Goal: Task Accomplishment & Management: Use online tool/utility

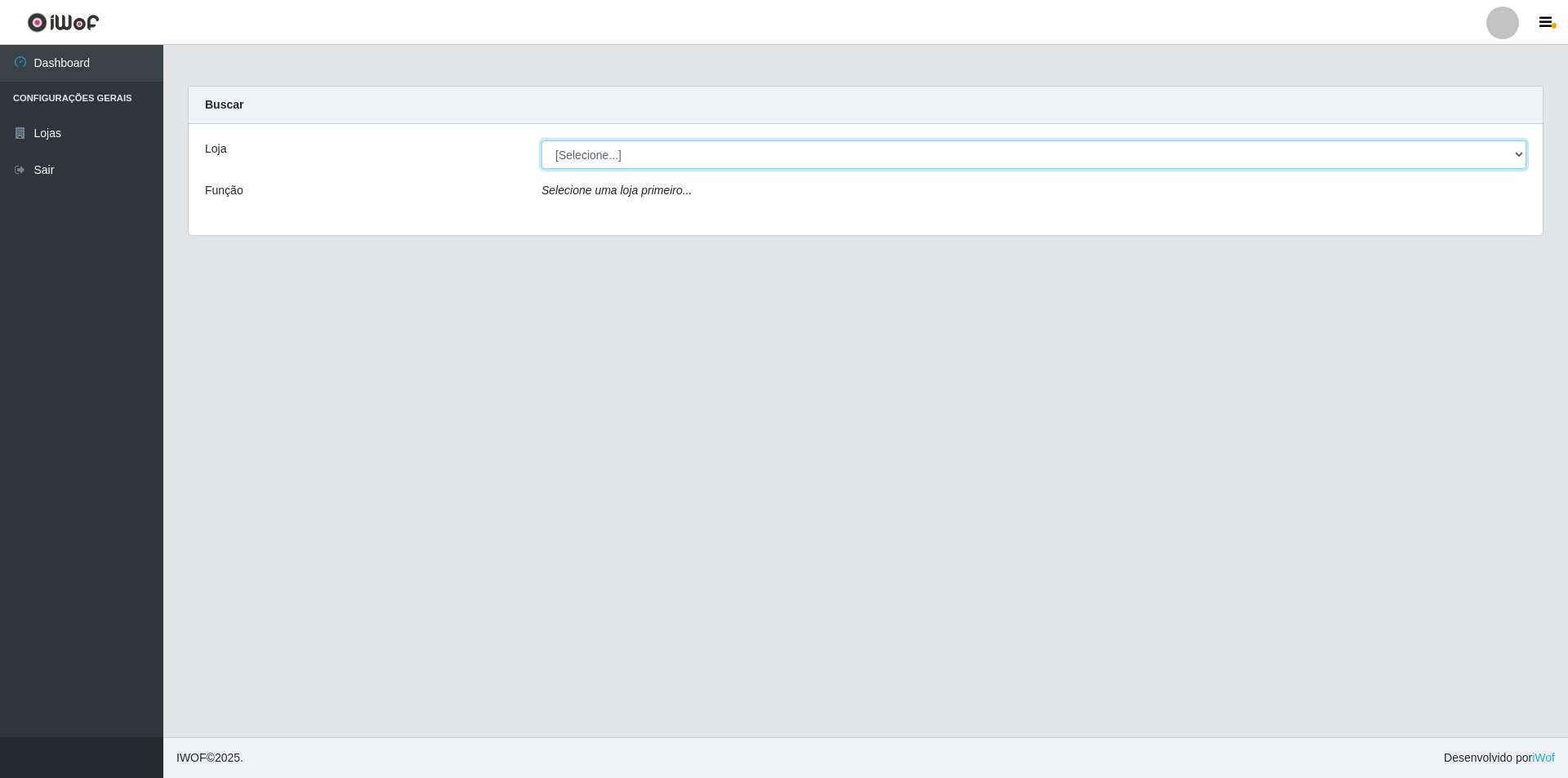
click at [605, 154] on select "[Selecione...] Atacado Vem - [STREET_ADDRESS]" at bounding box center [1033, 154] width 985 height 29
select select "449"
click at [542, 140] on select "[Selecione...] Atacado Vem - [STREET_ADDRESS]" at bounding box center [1033, 154] width 985 height 29
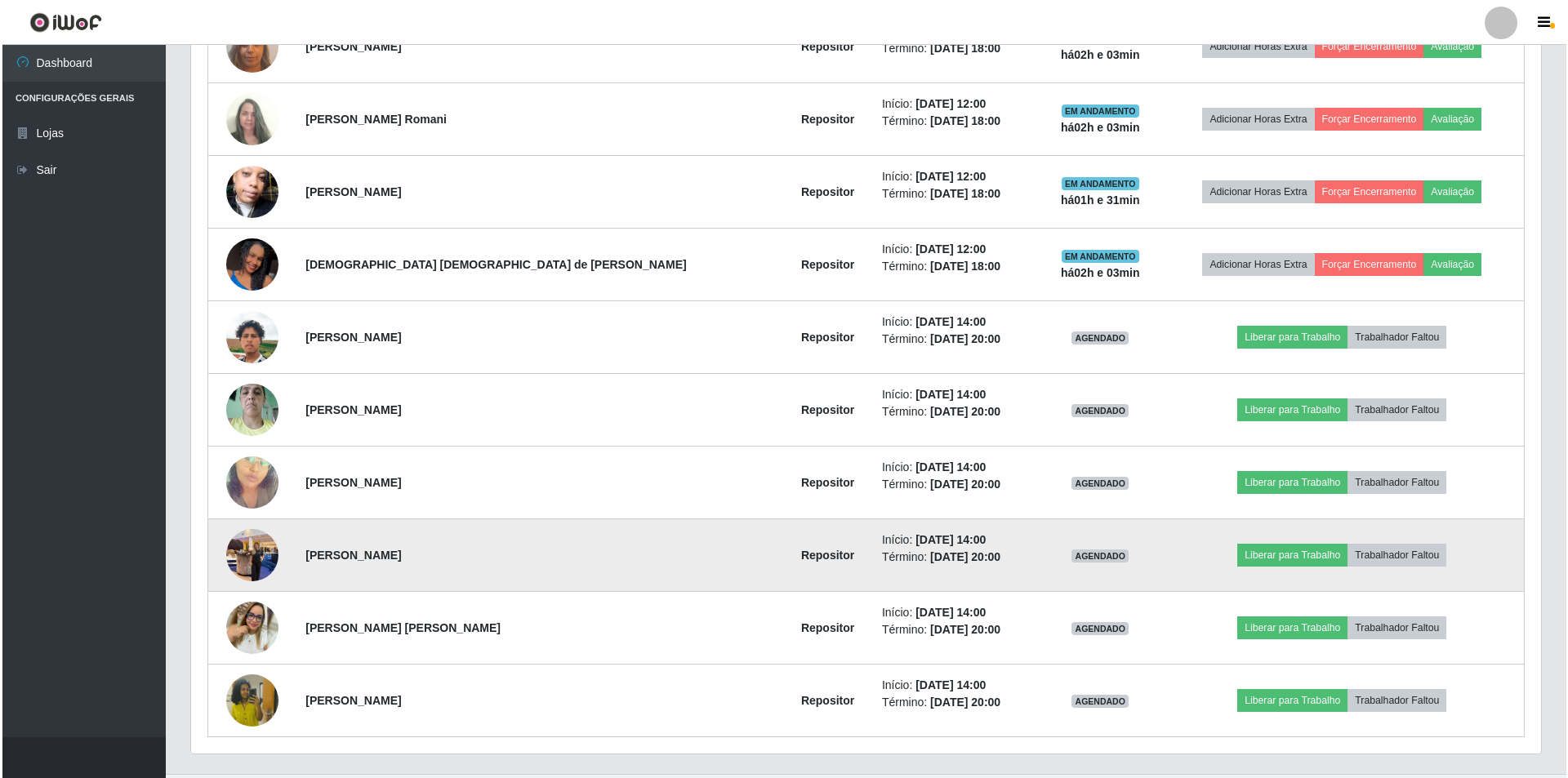
scroll to position [735, 0]
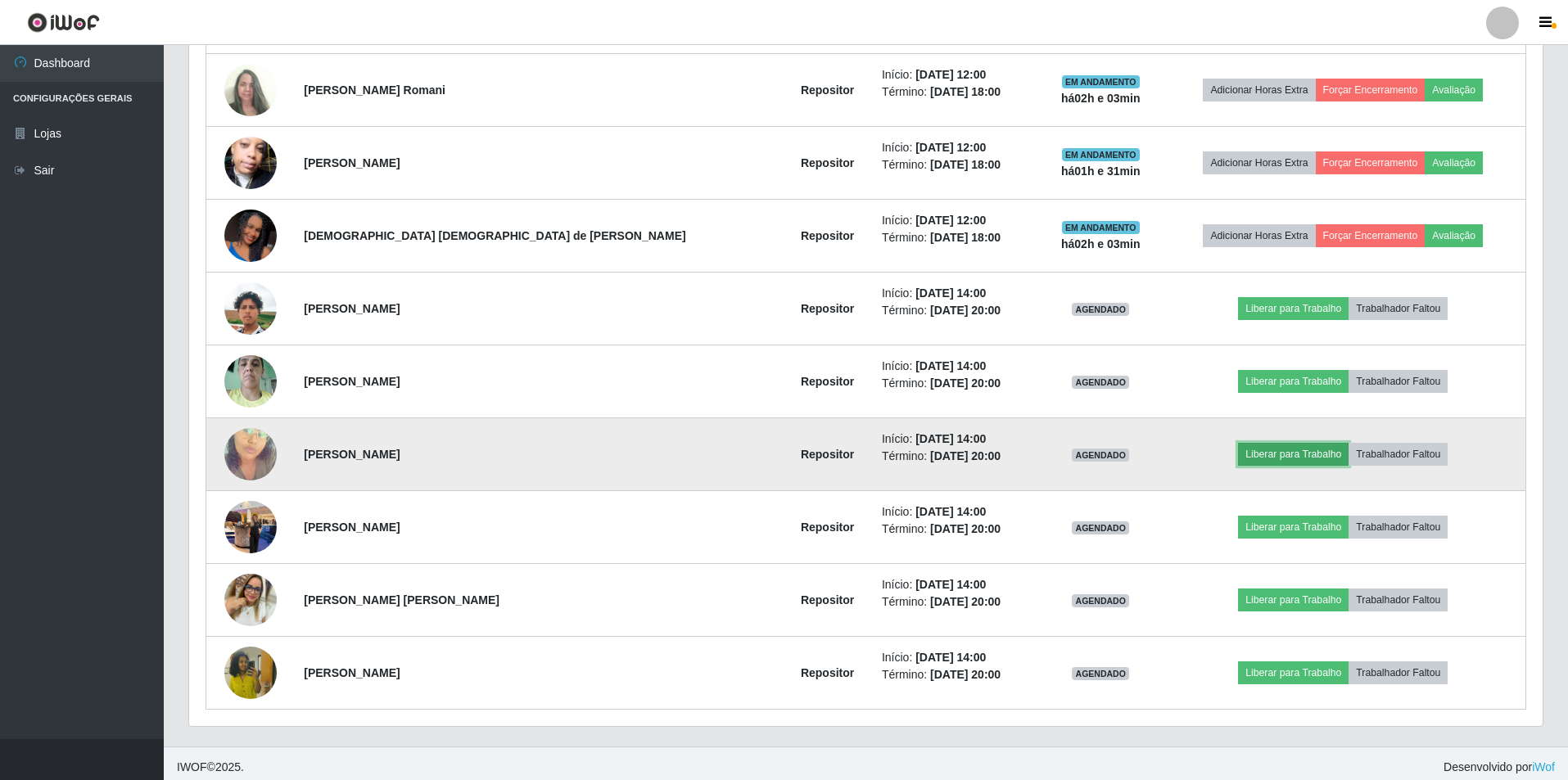
click at [1264, 454] on button "Liberar para Trabalho" at bounding box center [1293, 455] width 110 height 23
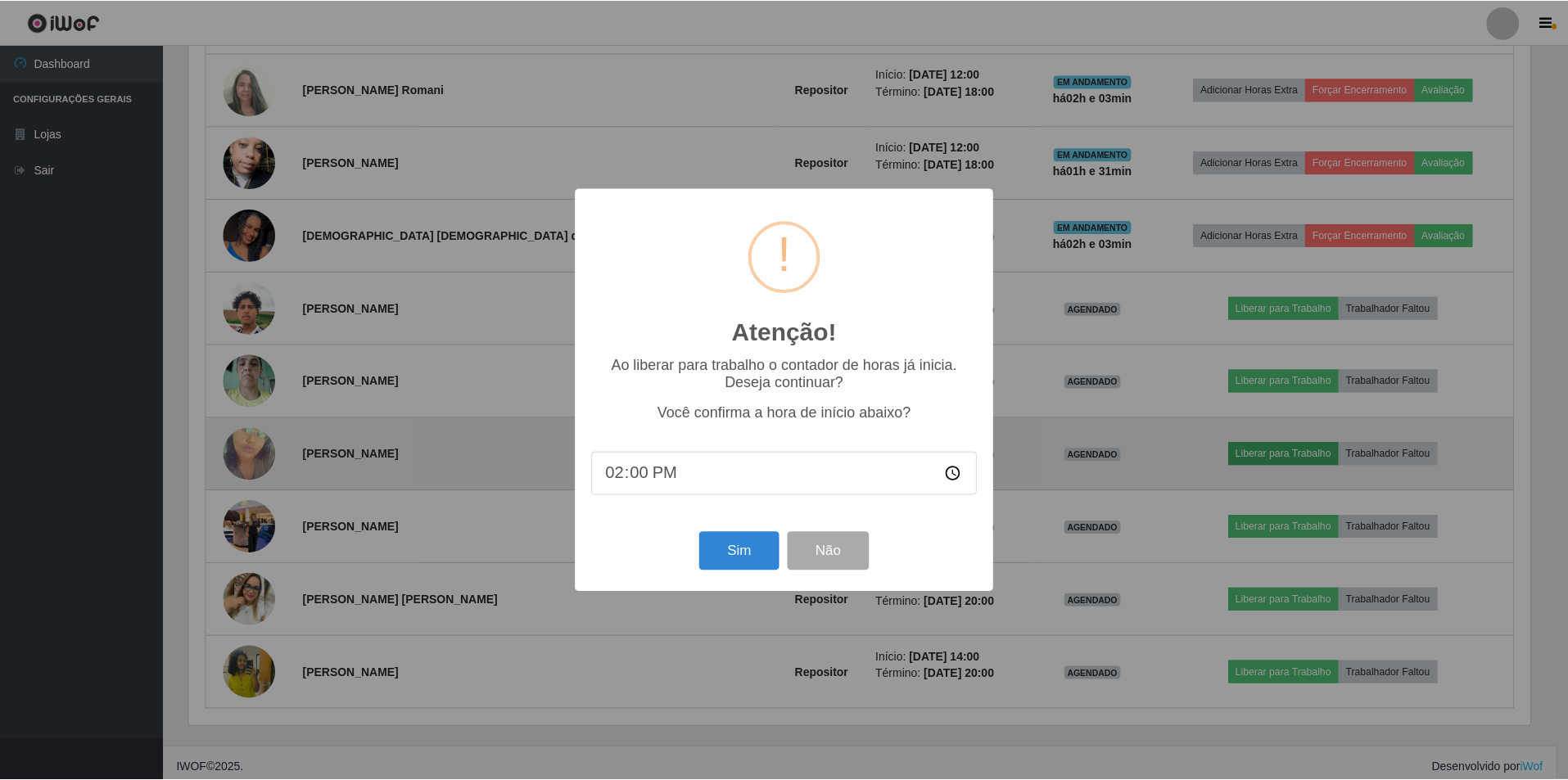
scroll to position [340, 1345]
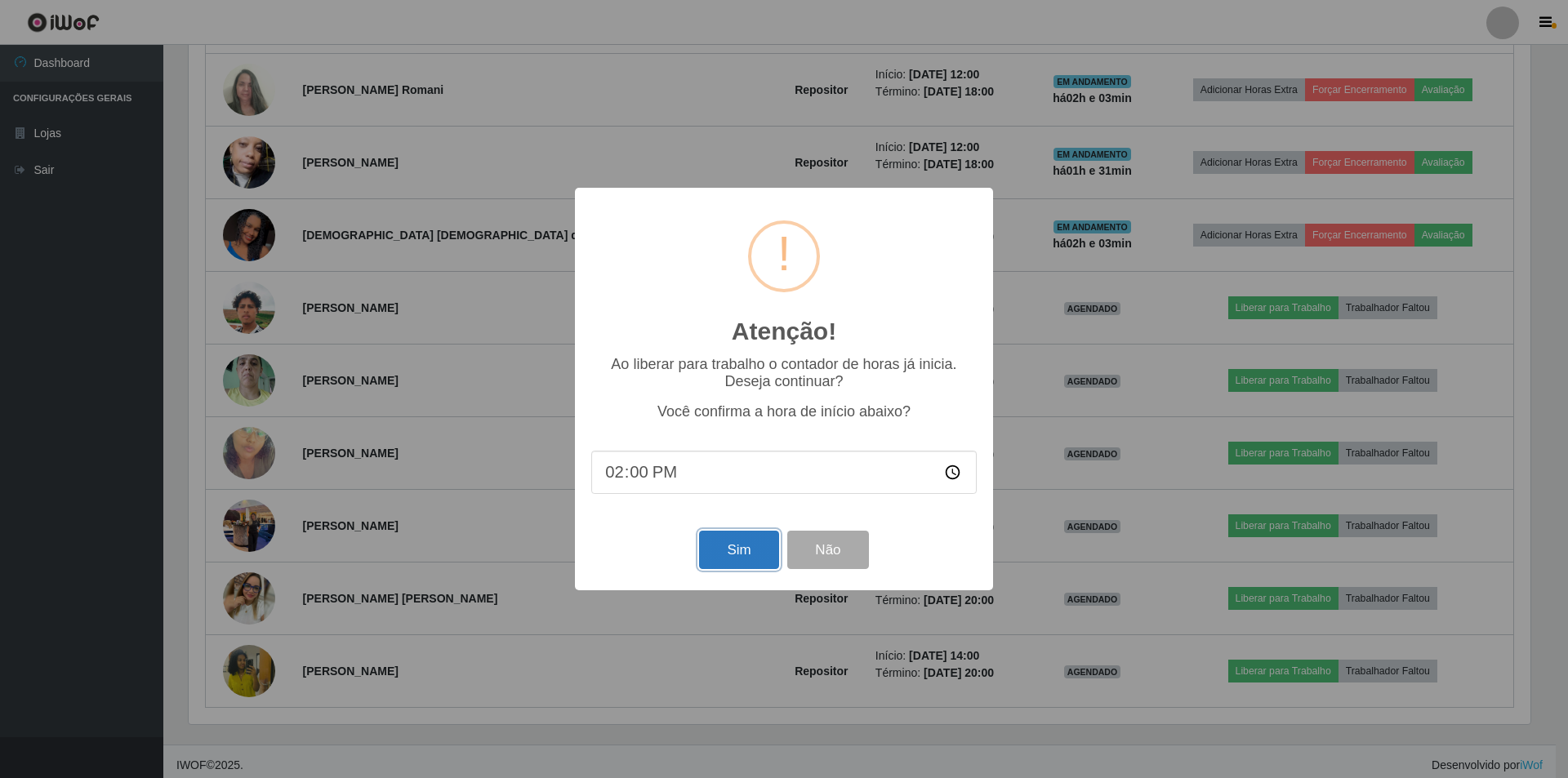
click at [751, 554] on button "Sim" at bounding box center [739, 550] width 79 height 38
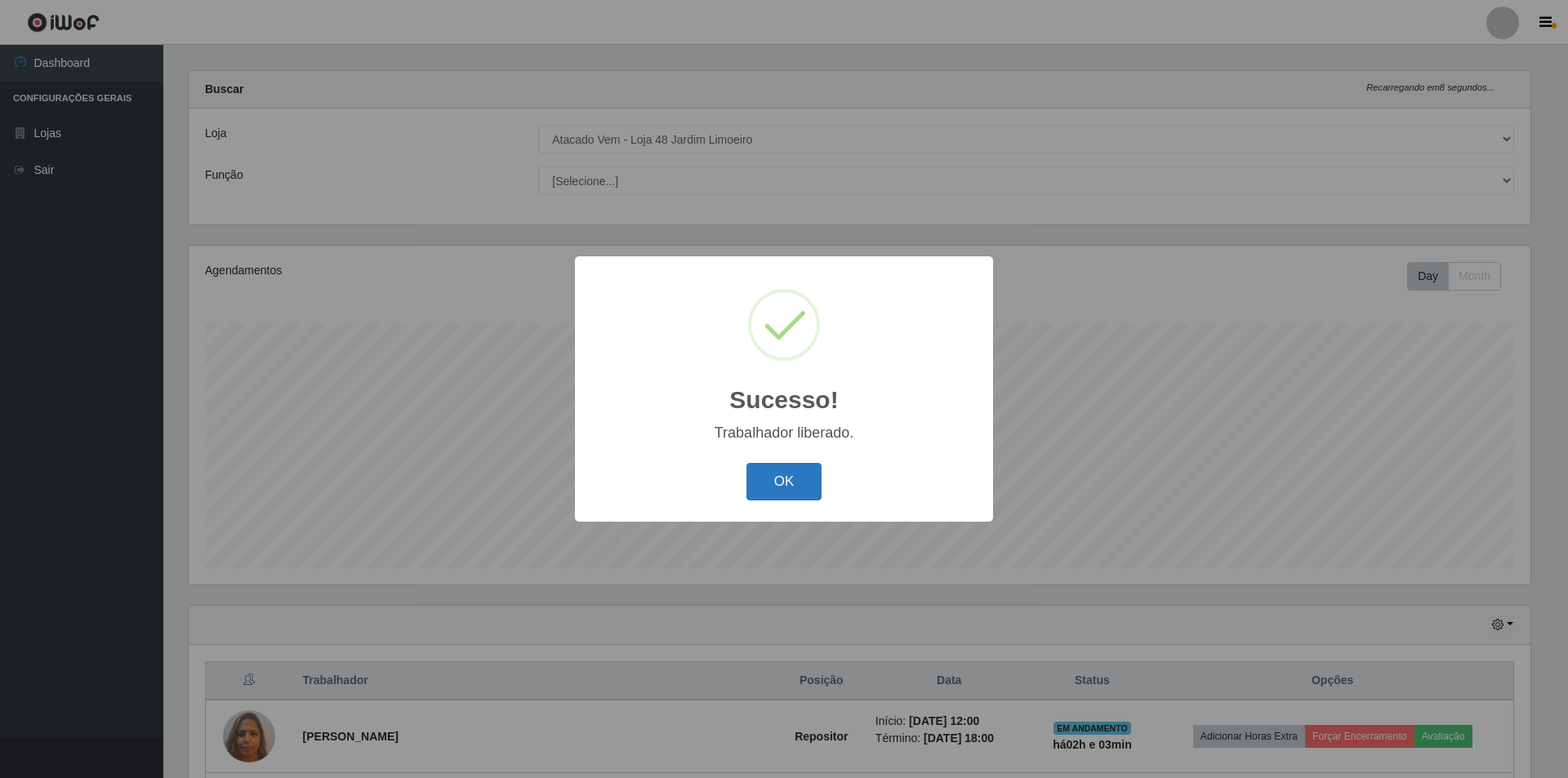
click at [761, 480] on button "OK" at bounding box center [784, 482] width 76 height 38
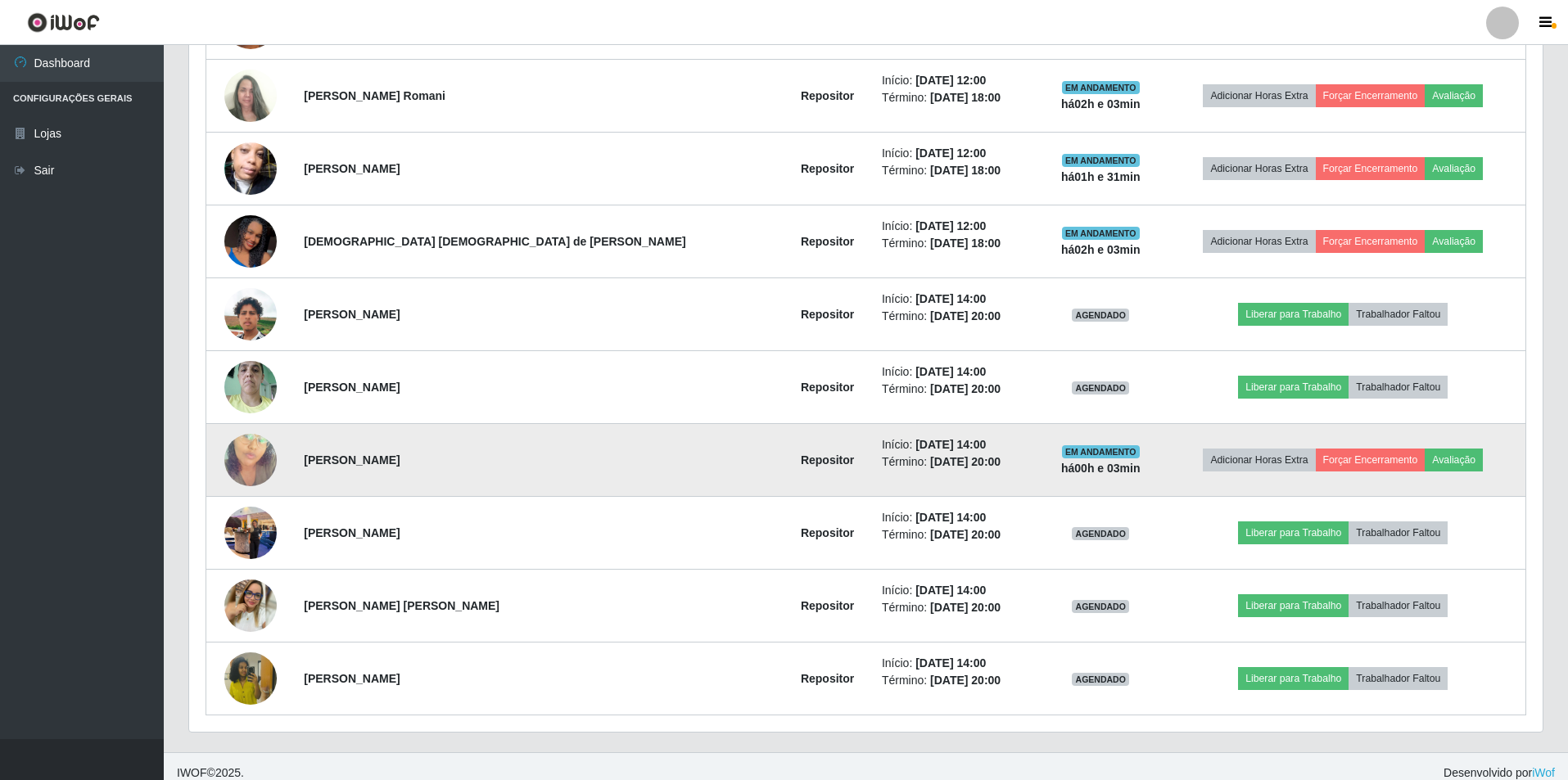
scroll to position [744, 0]
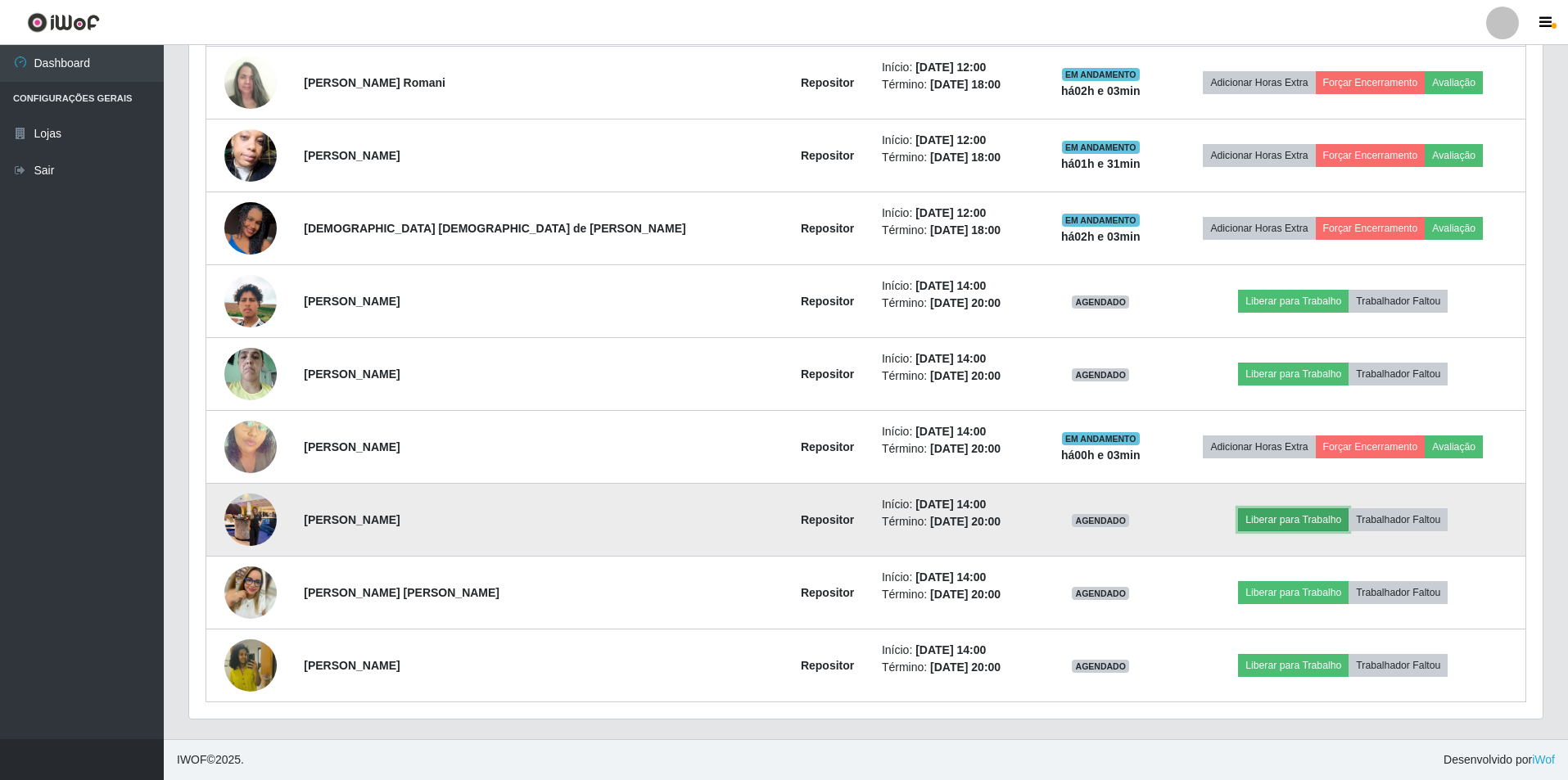
click at [1275, 517] on button "Liberar para Trabalho" at bounding box center [1293, 520] width 110 height 23
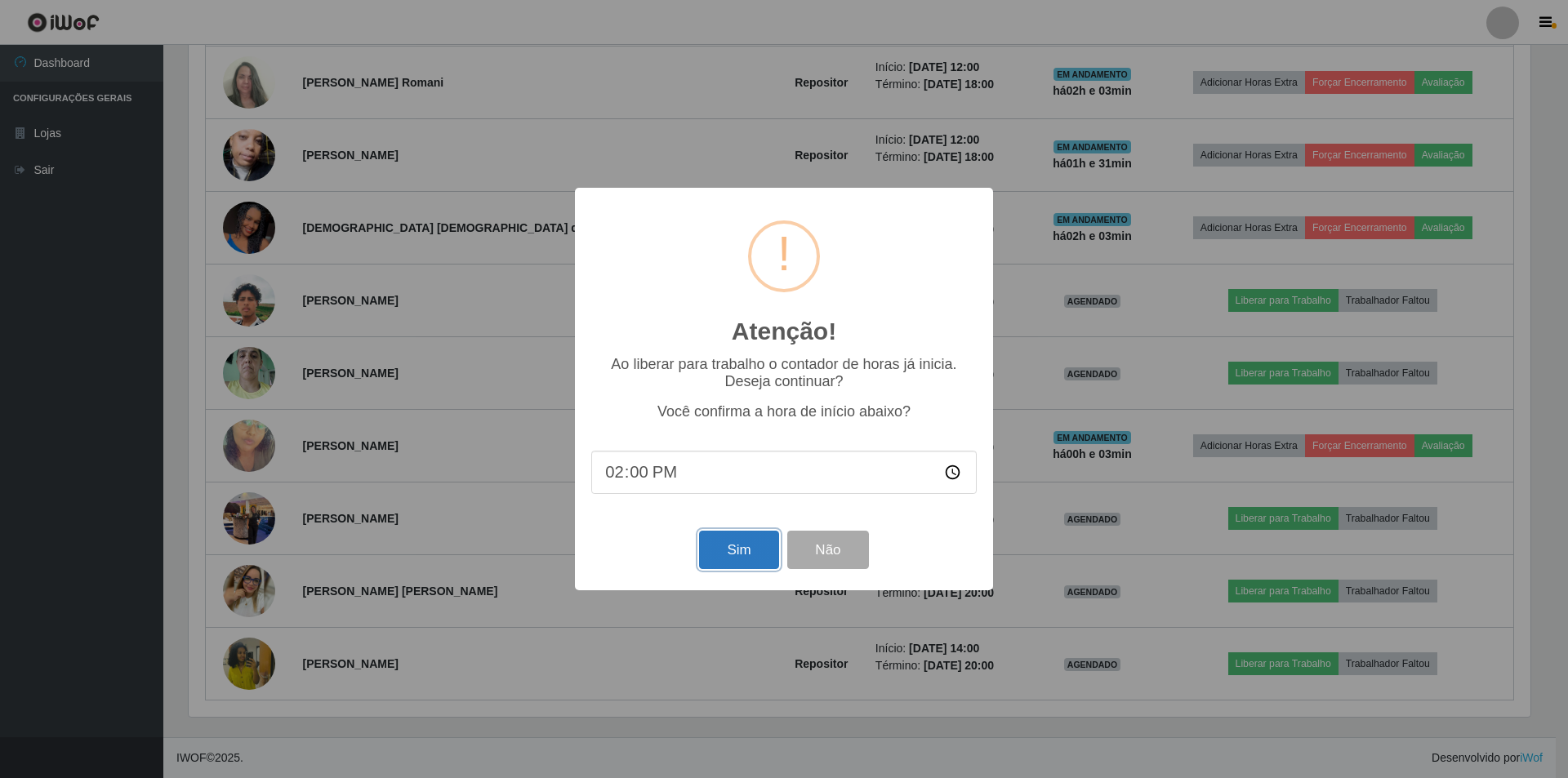
click at [733, 550] on button "Sim" at bounding box center [739, 550] width 79 height 38
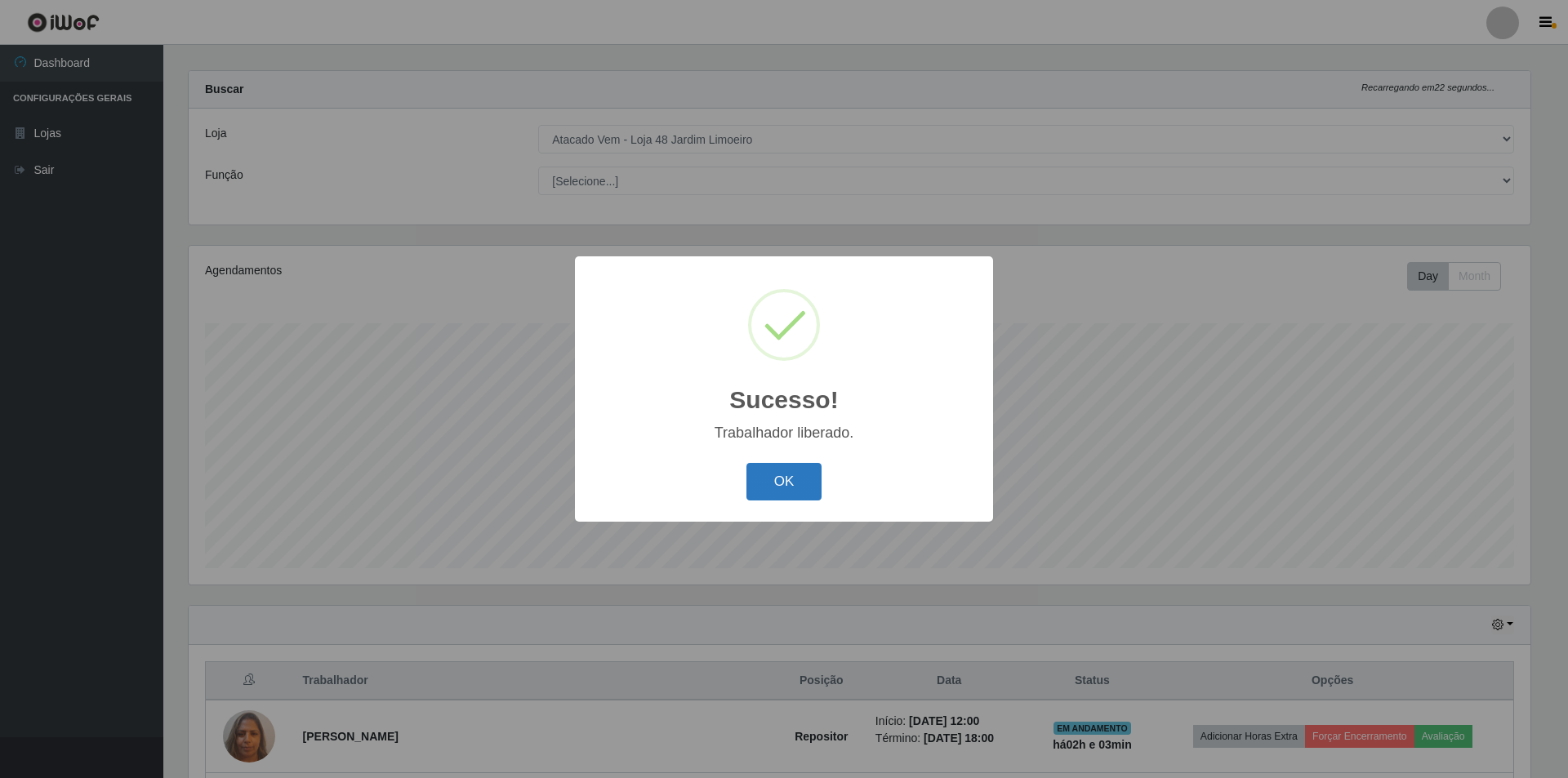
click at [801, 474] on button "OK" at bounding box center [784, 482] width 76 height 38
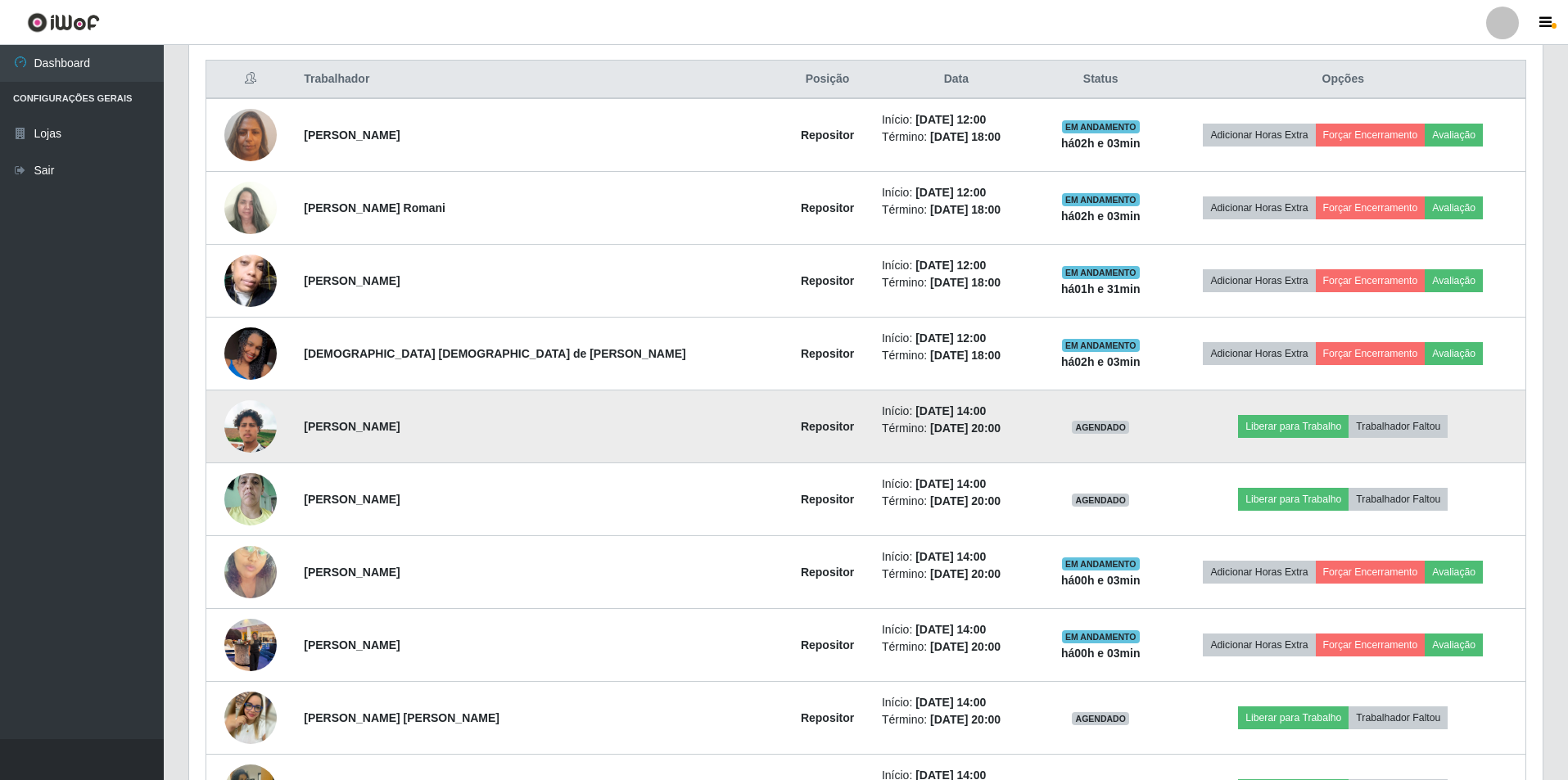
scroll to position [744, 0]
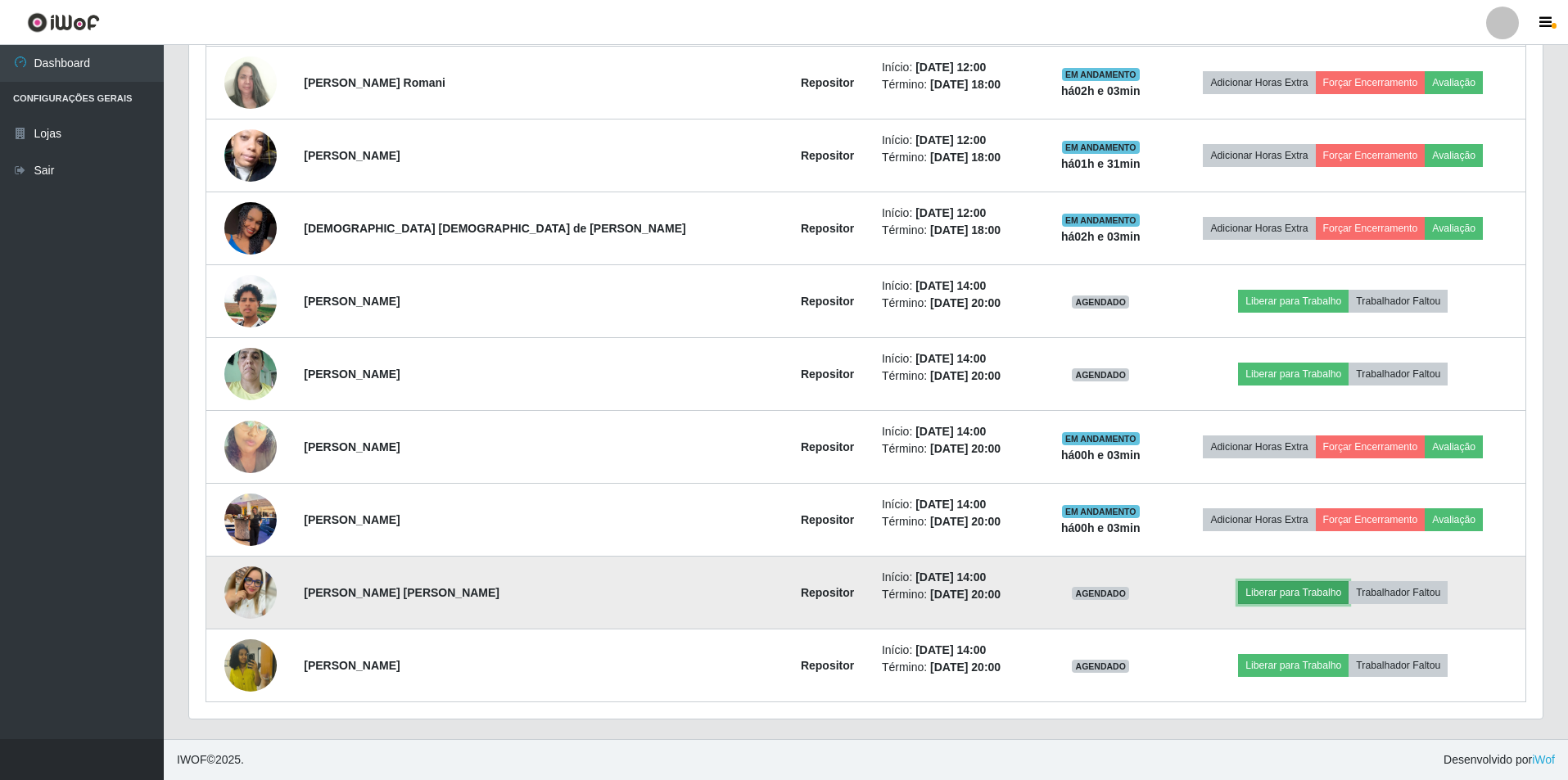
click at [1255, 594] on button "Liberar para Trabalho" at bounding box center [1293, 593] width 110 height 23
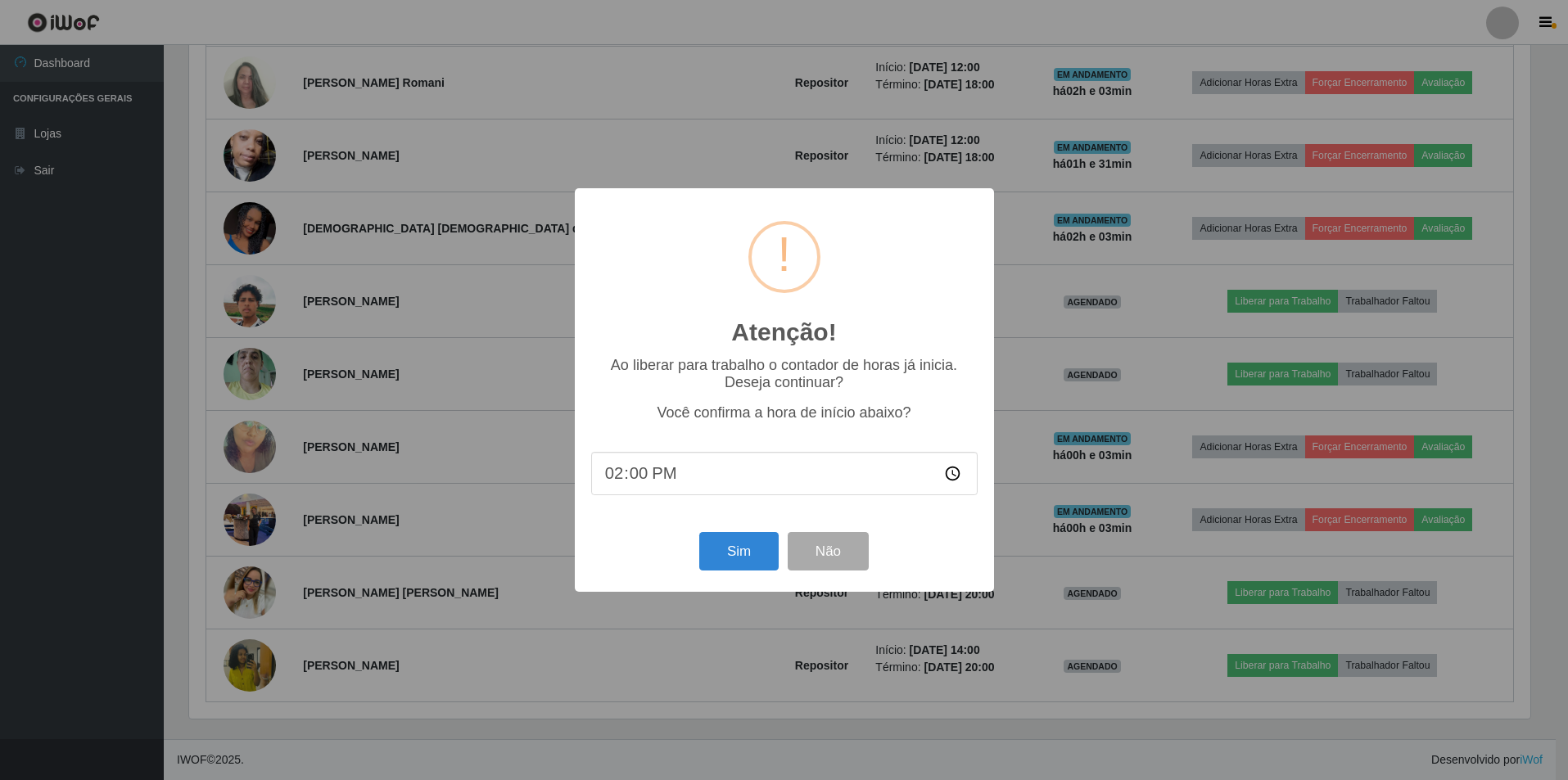
scroll to position [340, 1345]
click at [724, 553] on button "Sim" at bounding box center [741, 552] width 80 height 38
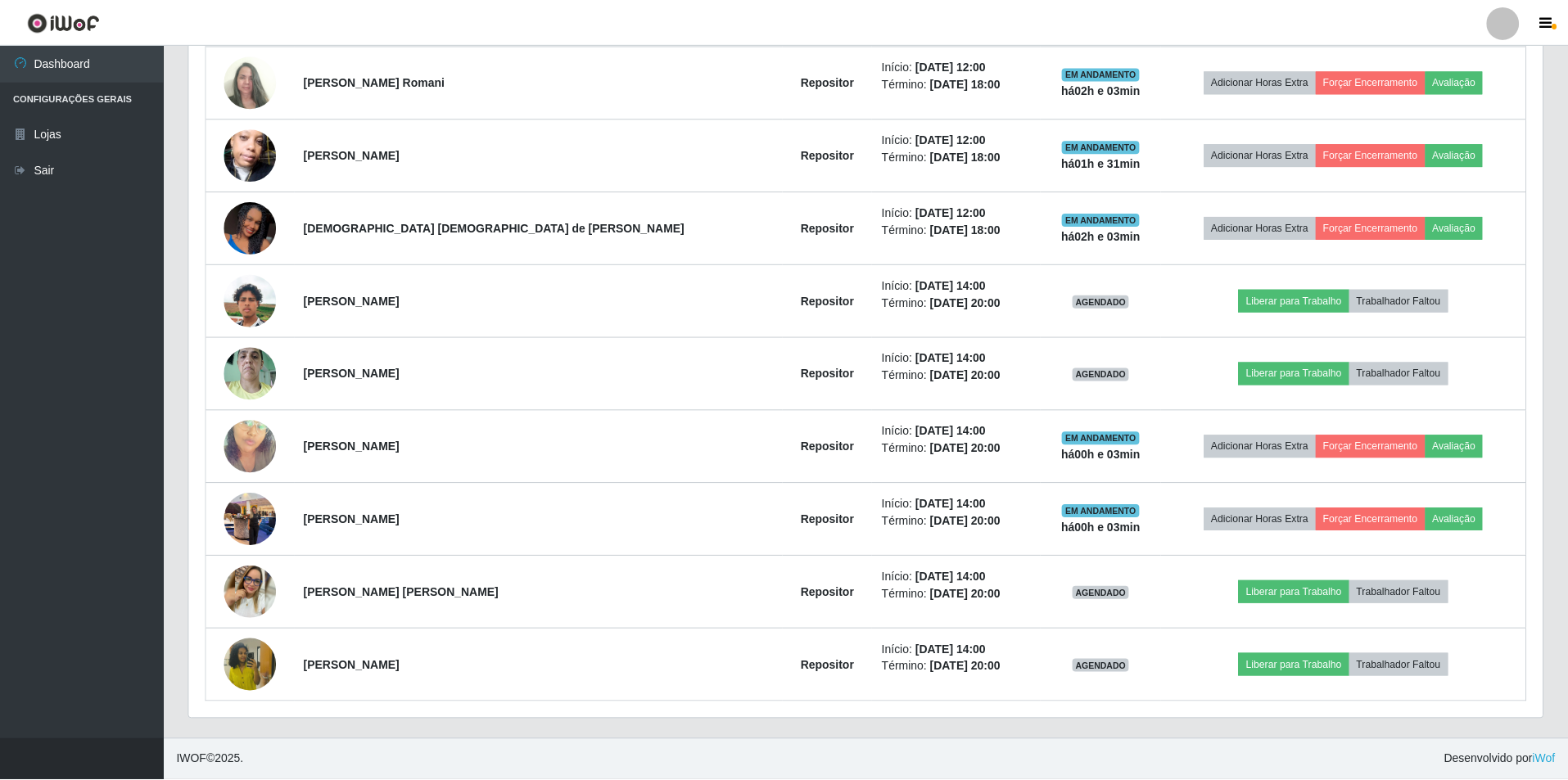
scroll to position [0, 0]
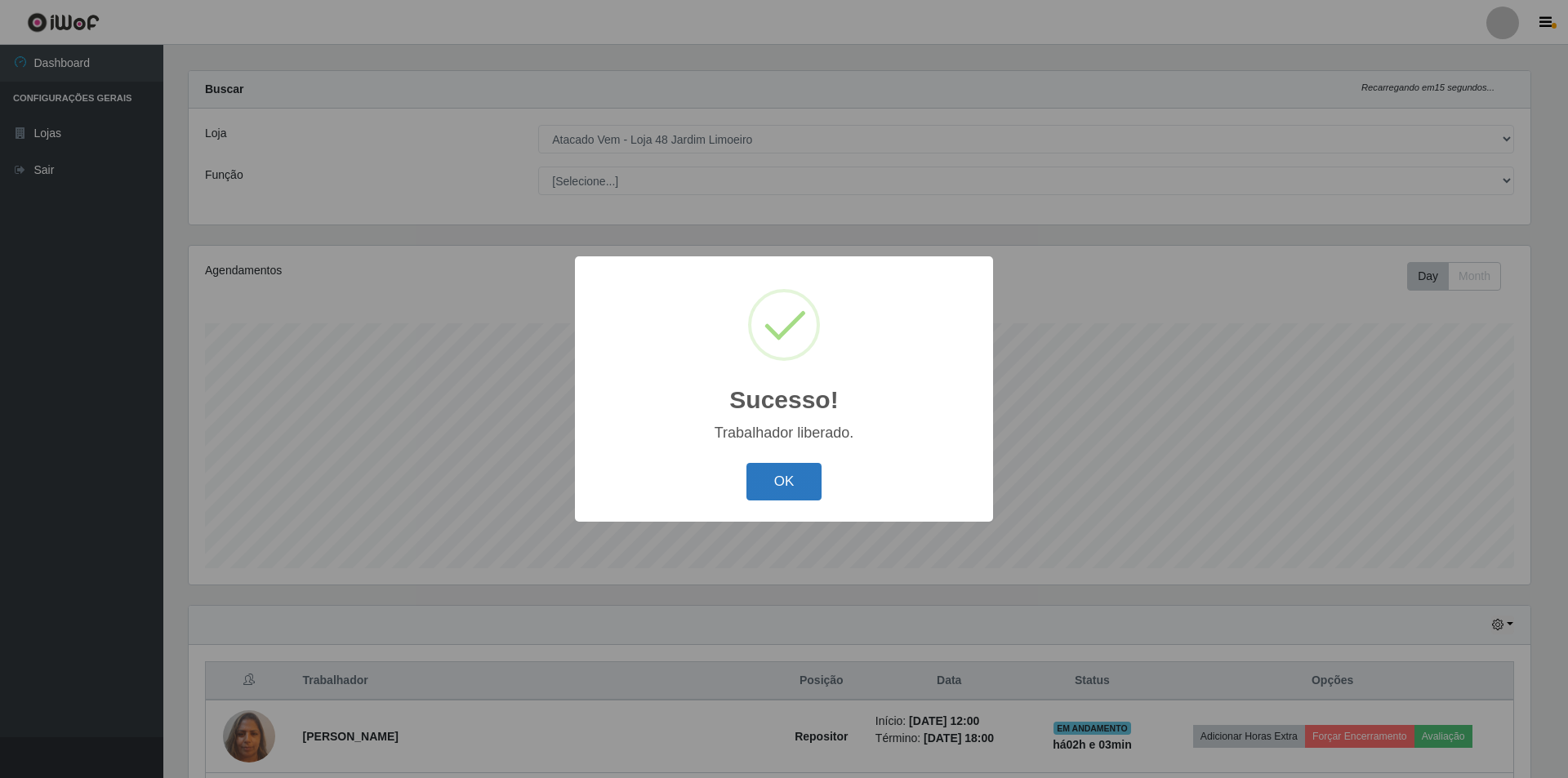
click at [761, 479] on button "OK" at bounding box center [784, 482] width 76 height 38
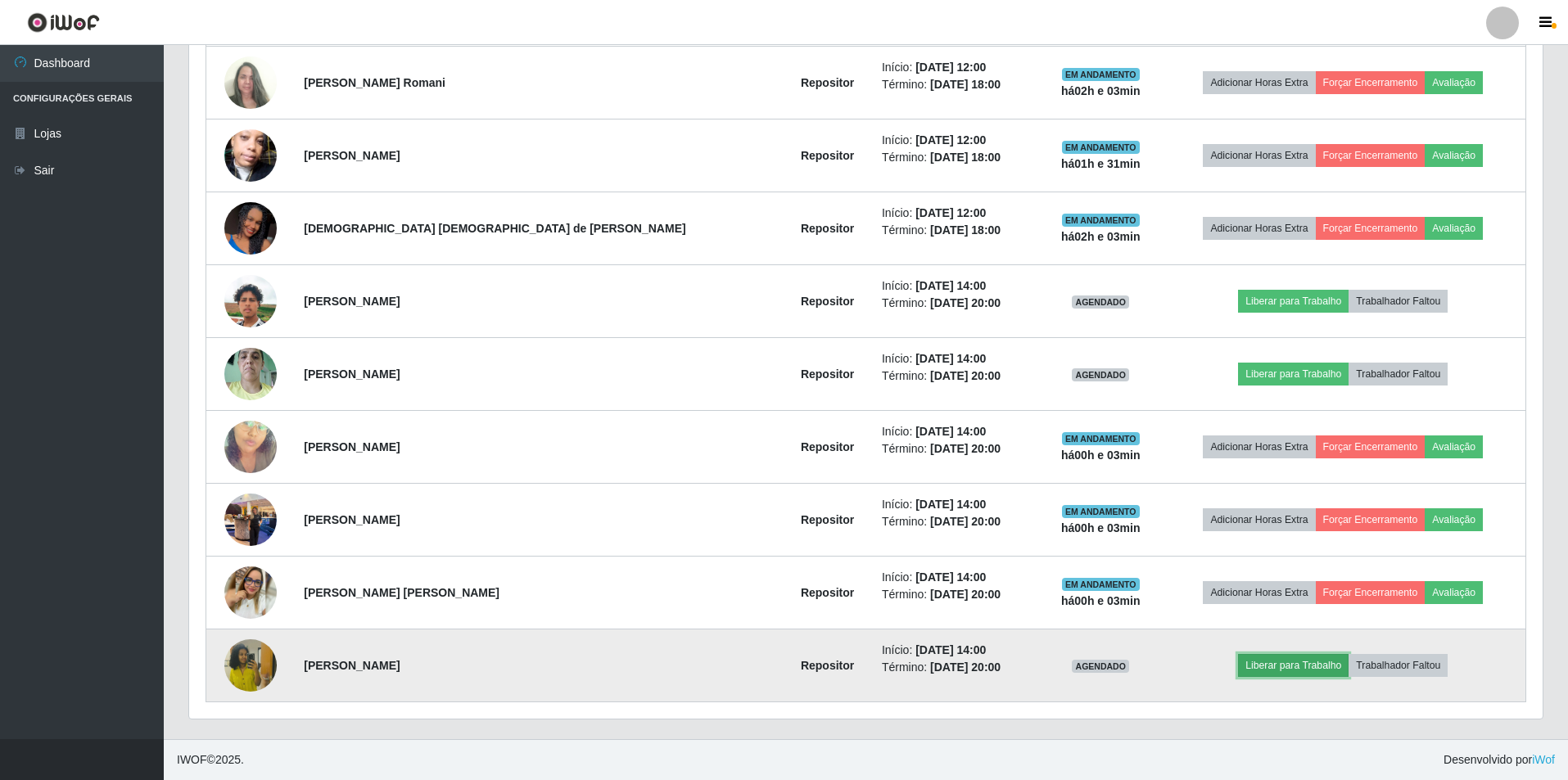
click at [1272, 663] on button "Liberar para Trabalho" at bounding box center [1293, 665] width 110 height 23
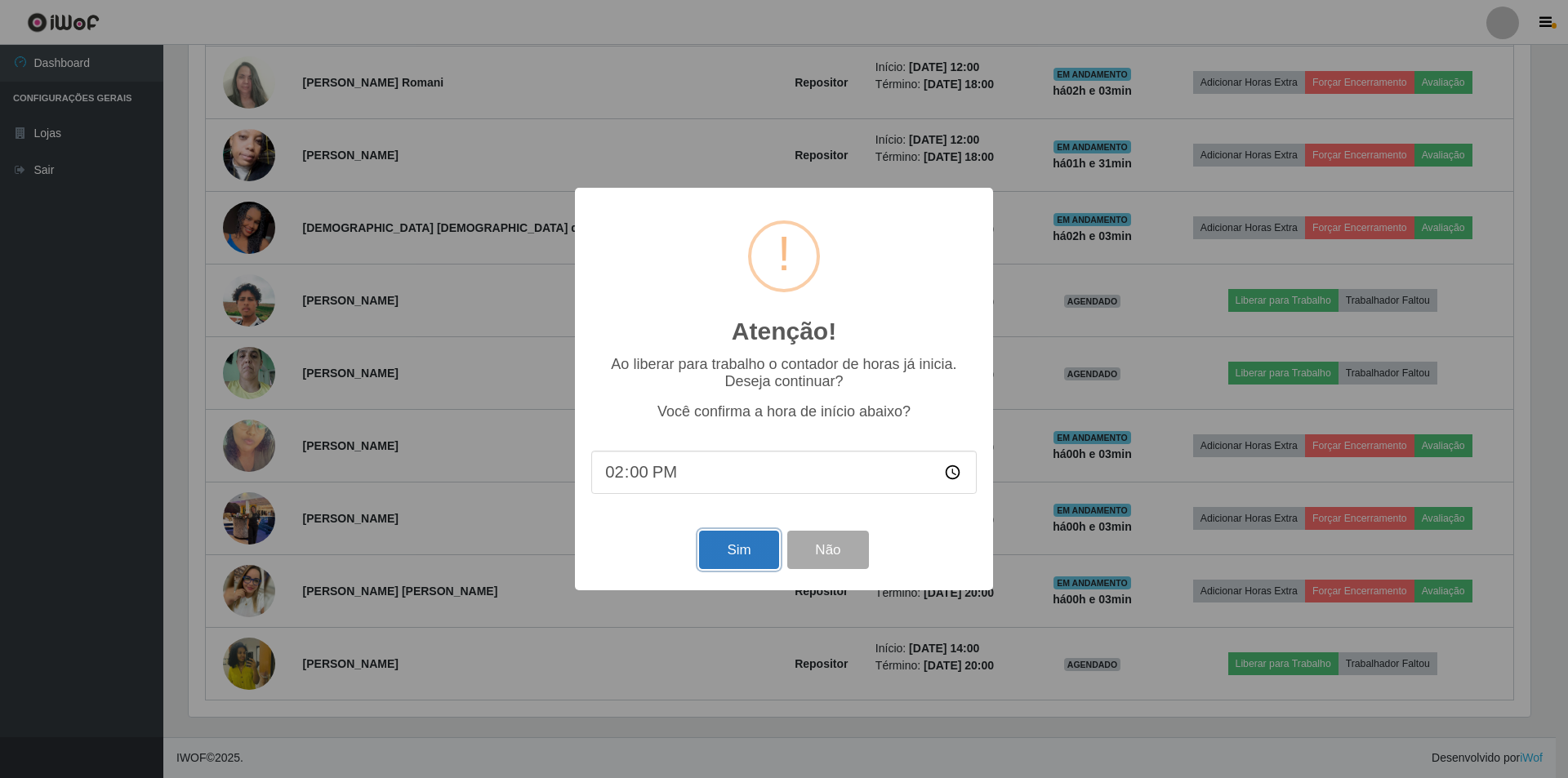
click at [747, 550] on button "Sim" at bounding box center [739, 550] width 79 height 38
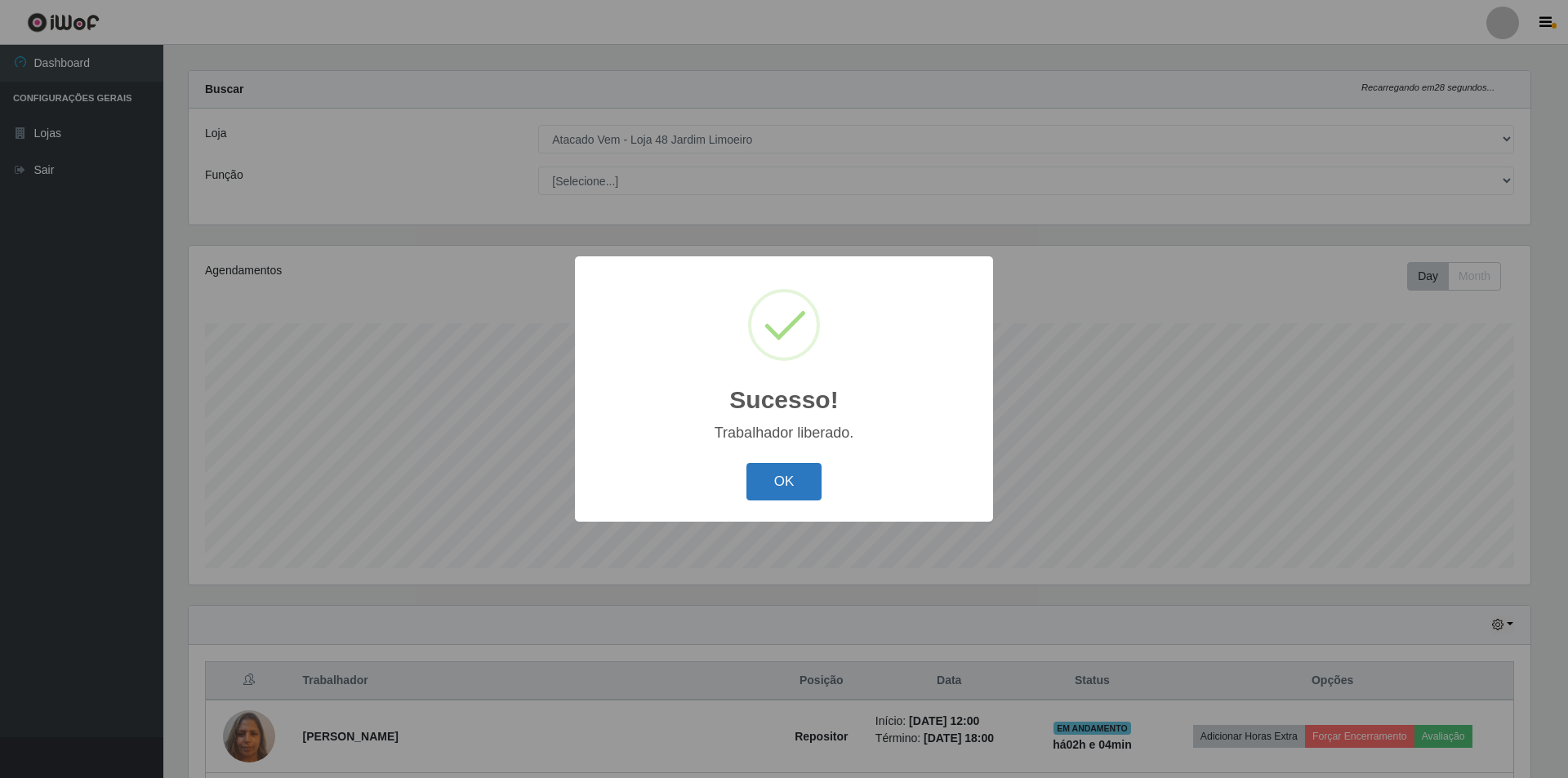
click at [803, 488] on button "OK" at bounding box center [784, 482] width 76 height 38
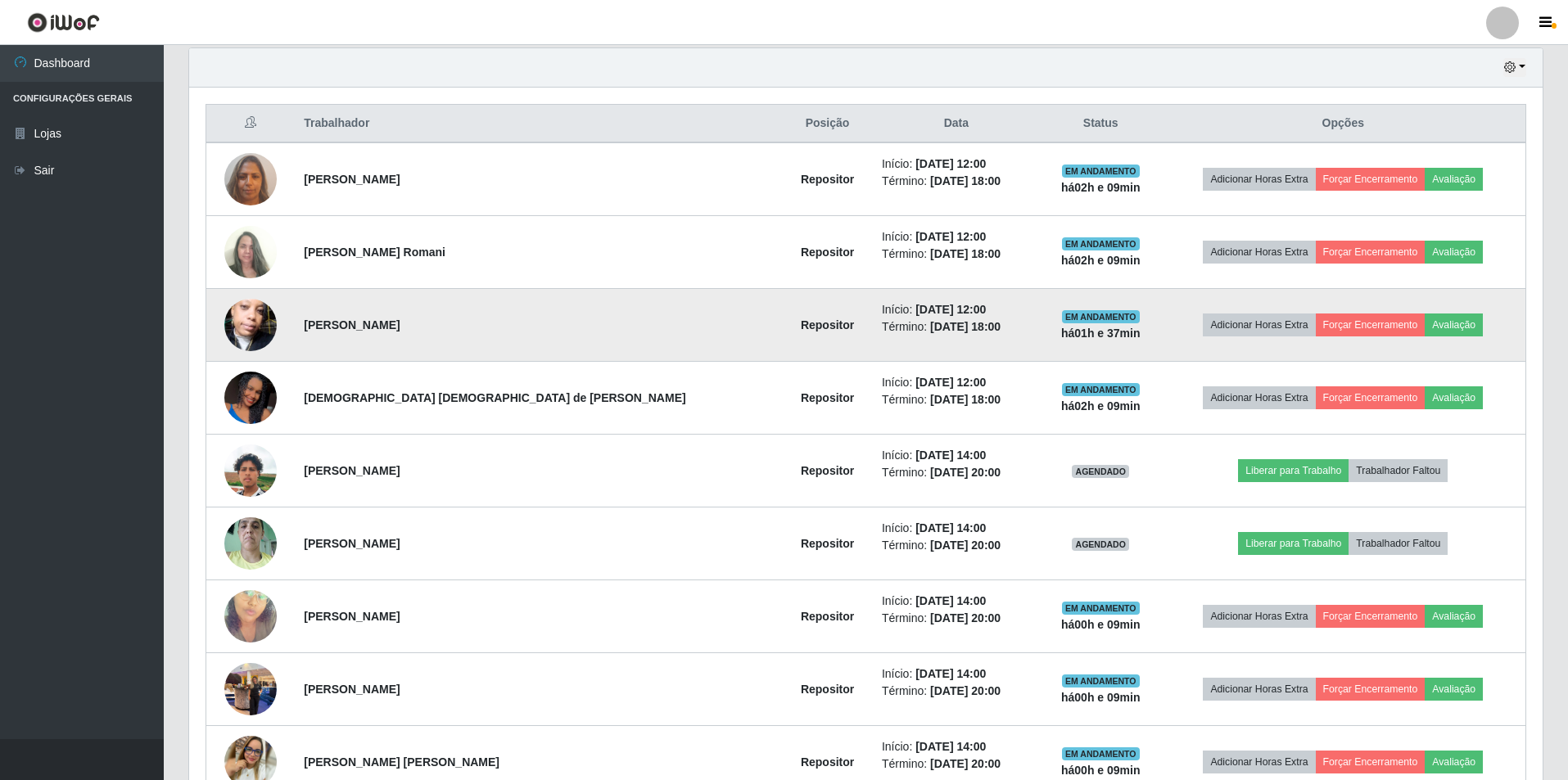
scroll to position [744, 0]
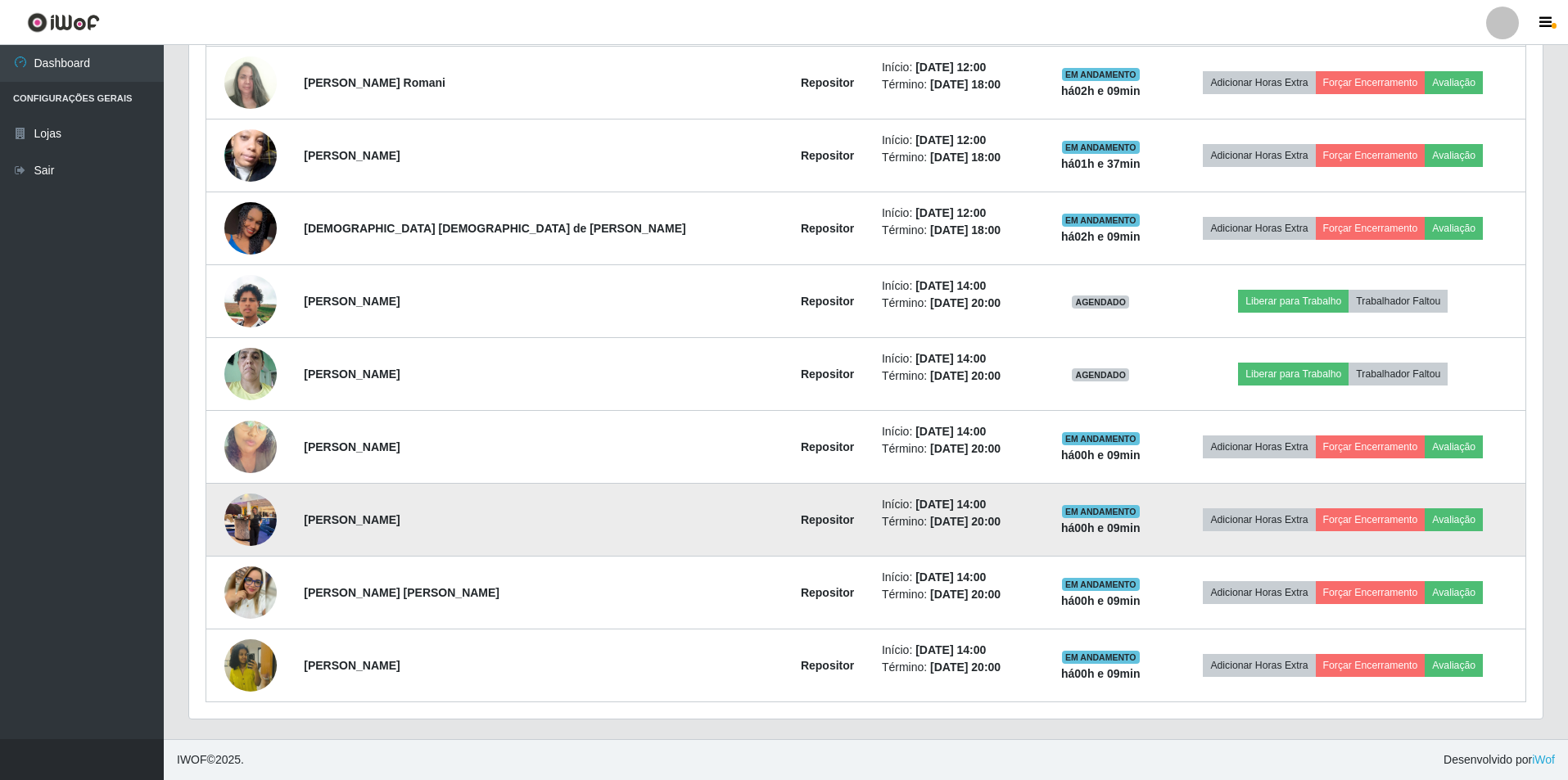
click at [264, 527] on img at bounding box center [251, 519] width 52 height 70
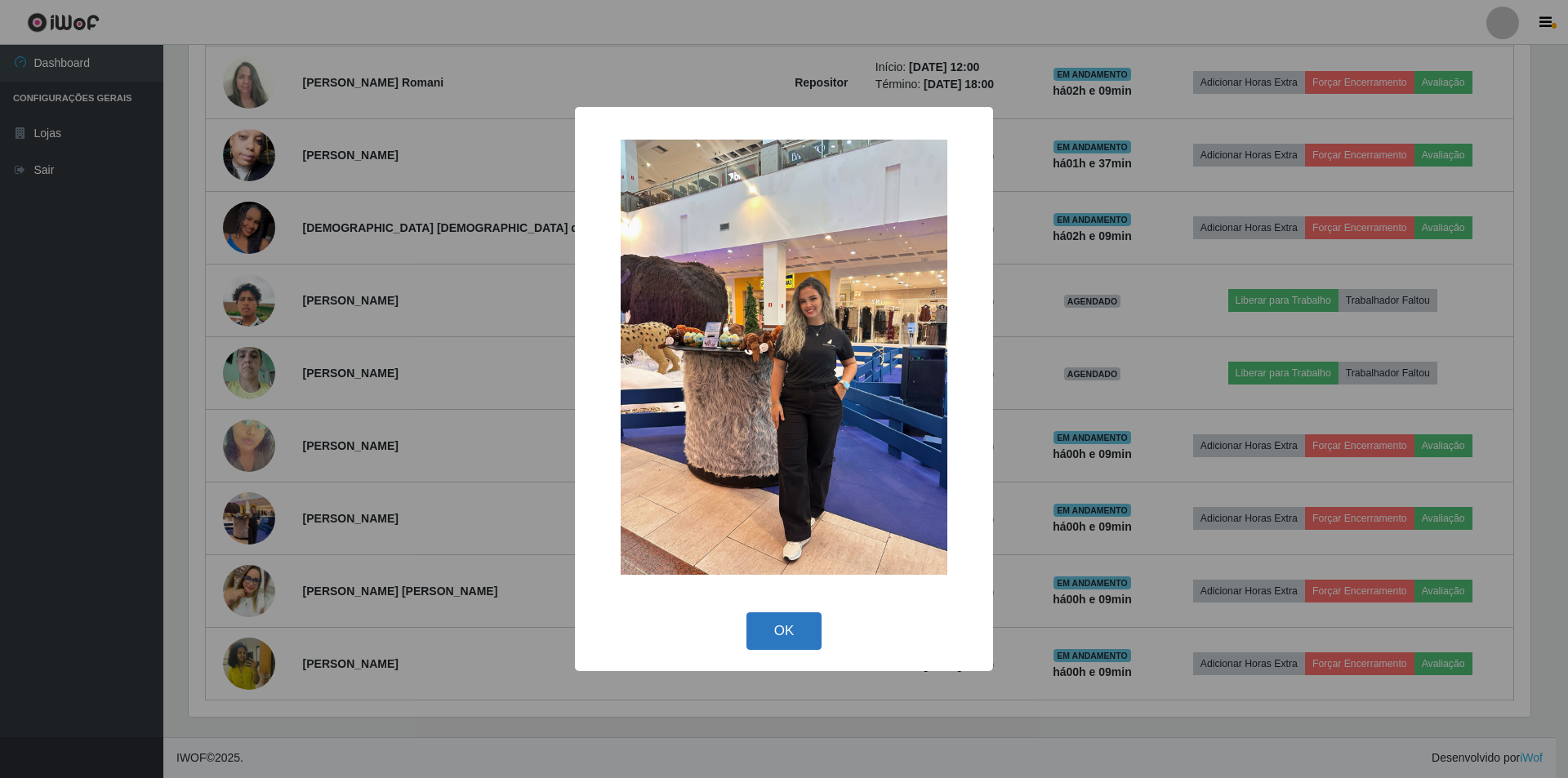
click at [767, 617] on button "OK" at bounding box center [784, 631] width 76 height 38
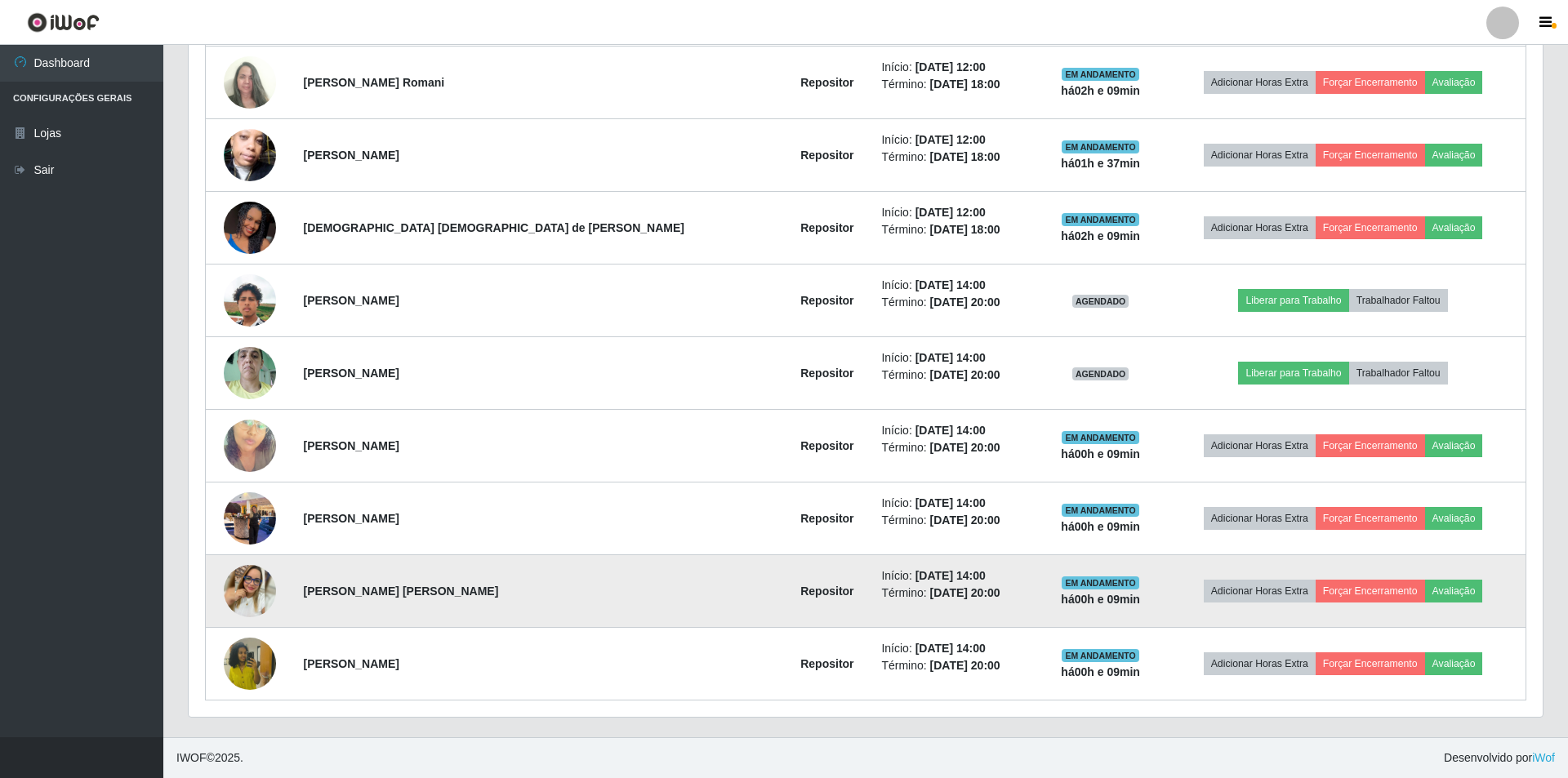
scroll to position [339, 1350]
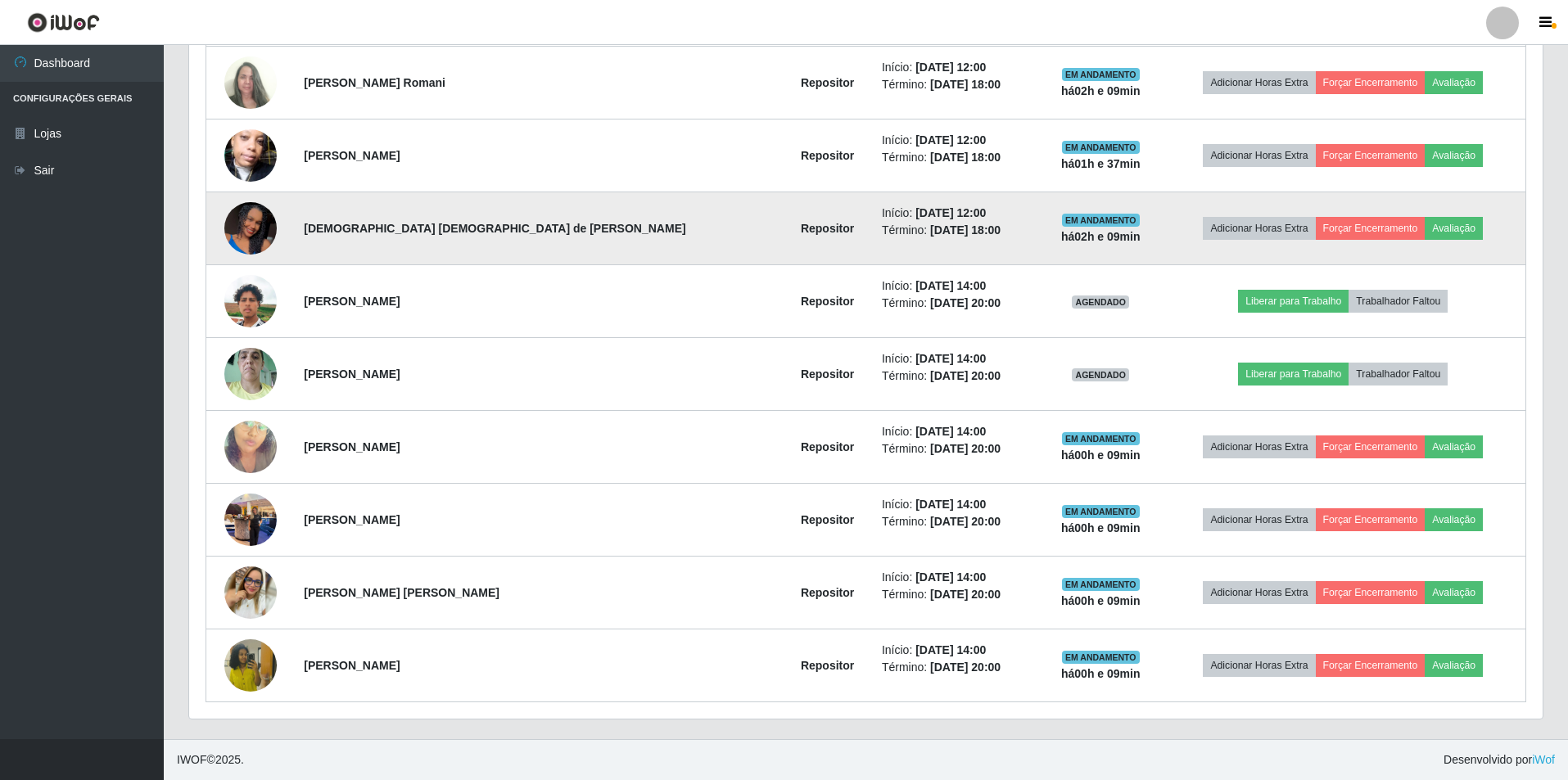
click at [249, 229] on img at bounding box center [251, 228] width 52 height 116
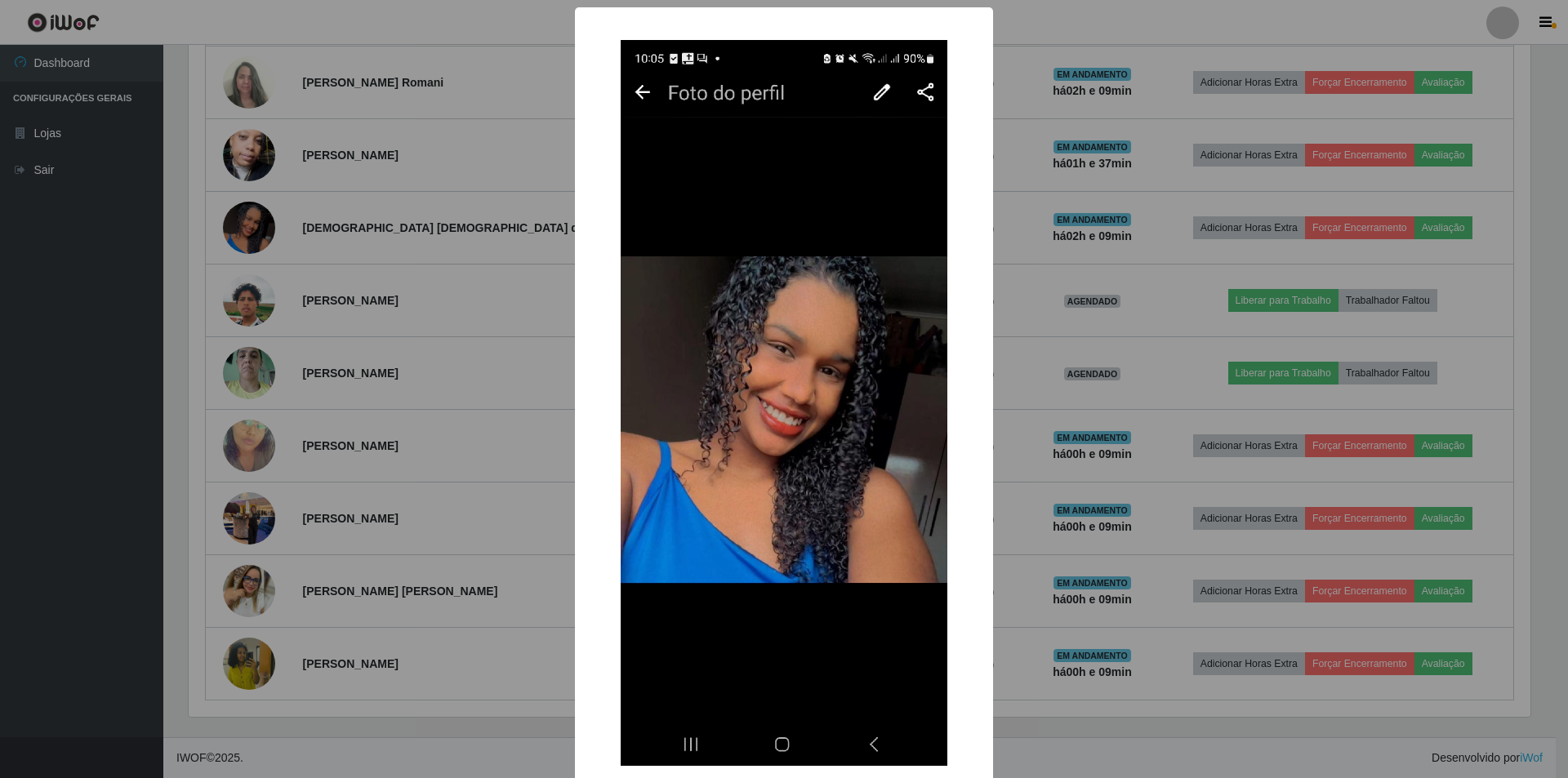
click at [1172, 276] on div "× OK Cancel" at bounding box center [784, 389] width 1568 height 778
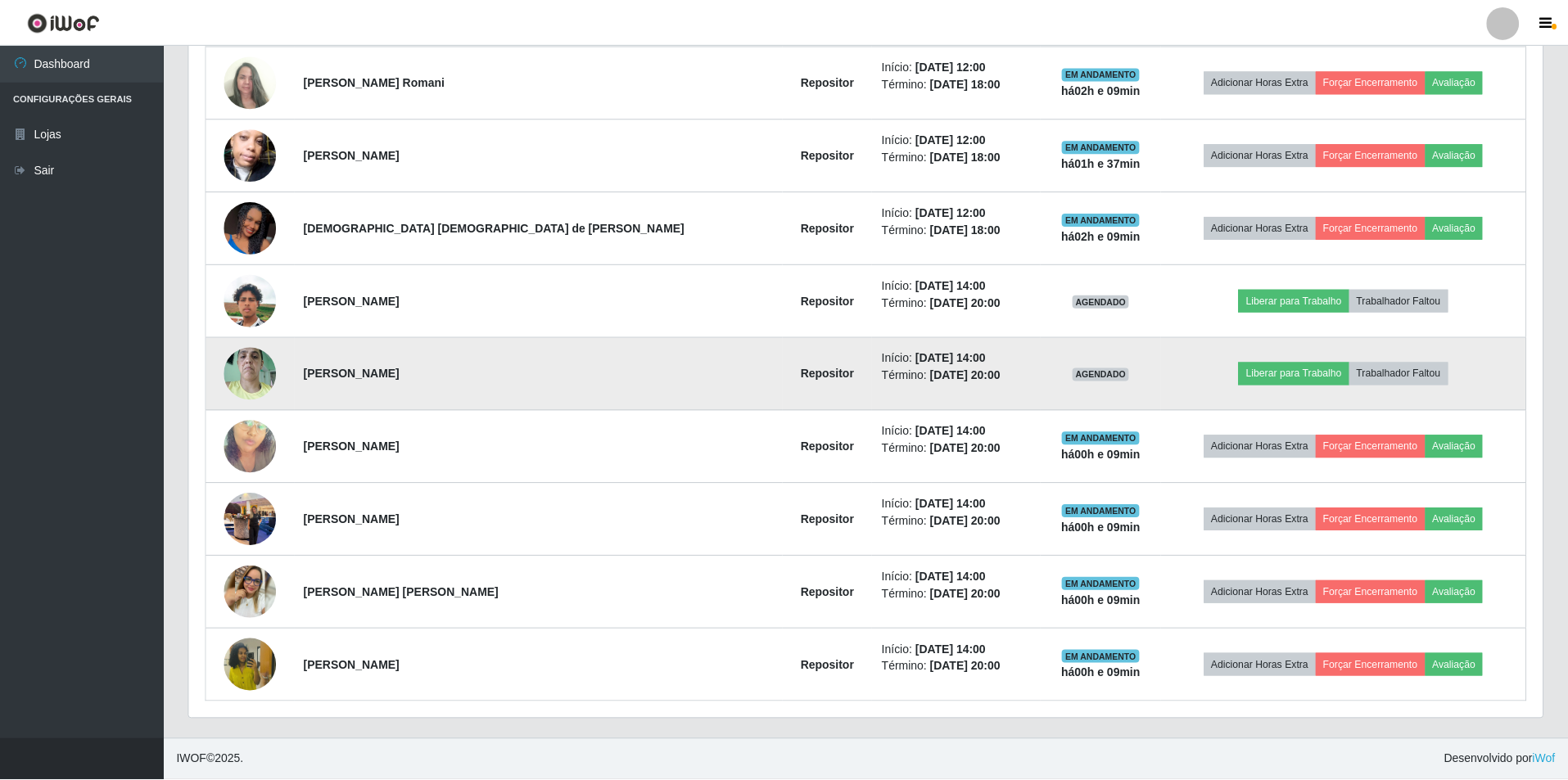
scroll to position [340, 1354]
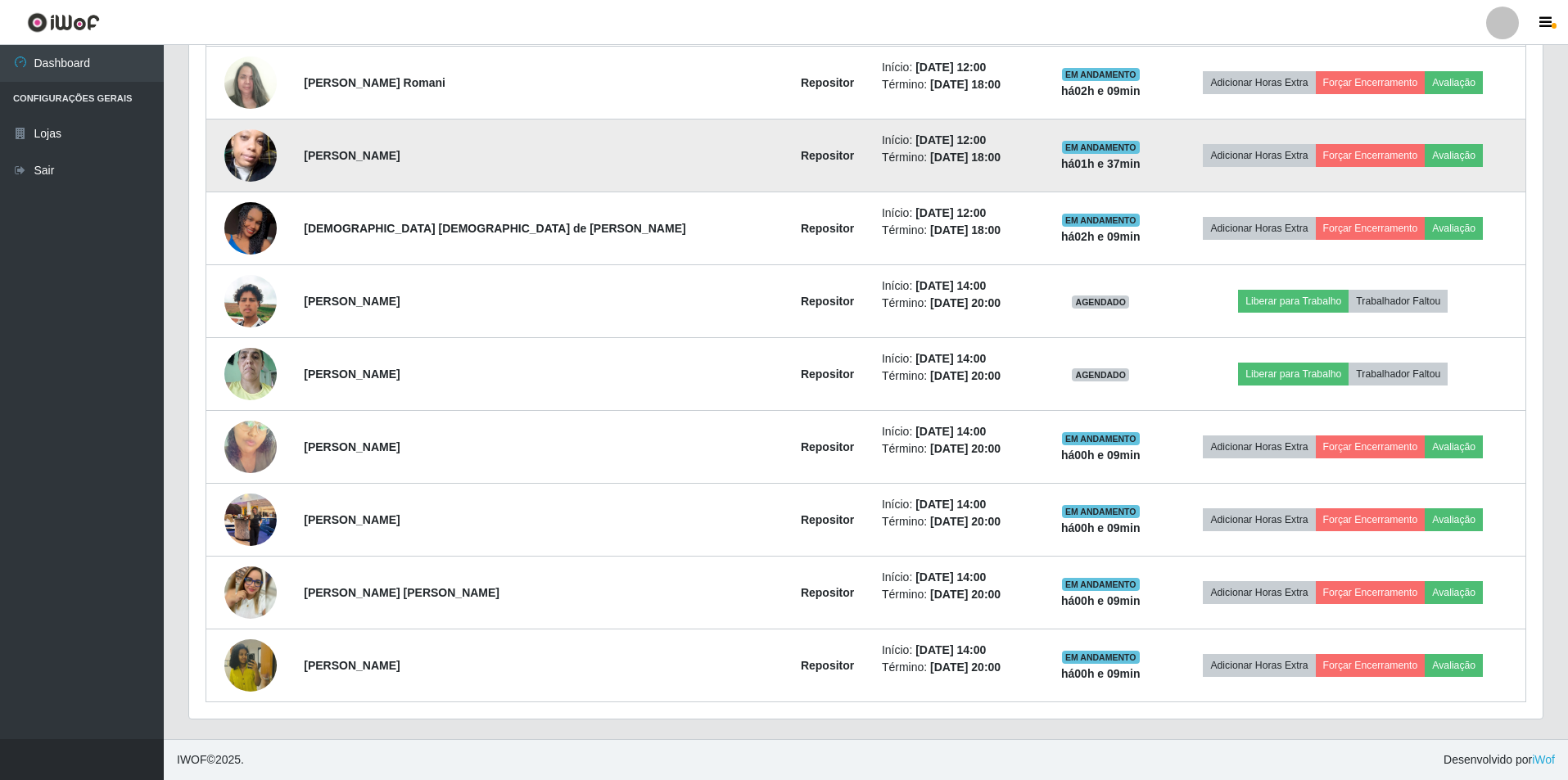
click at [250, 155] on img at bounding box center [251, 156] width 52 height 94
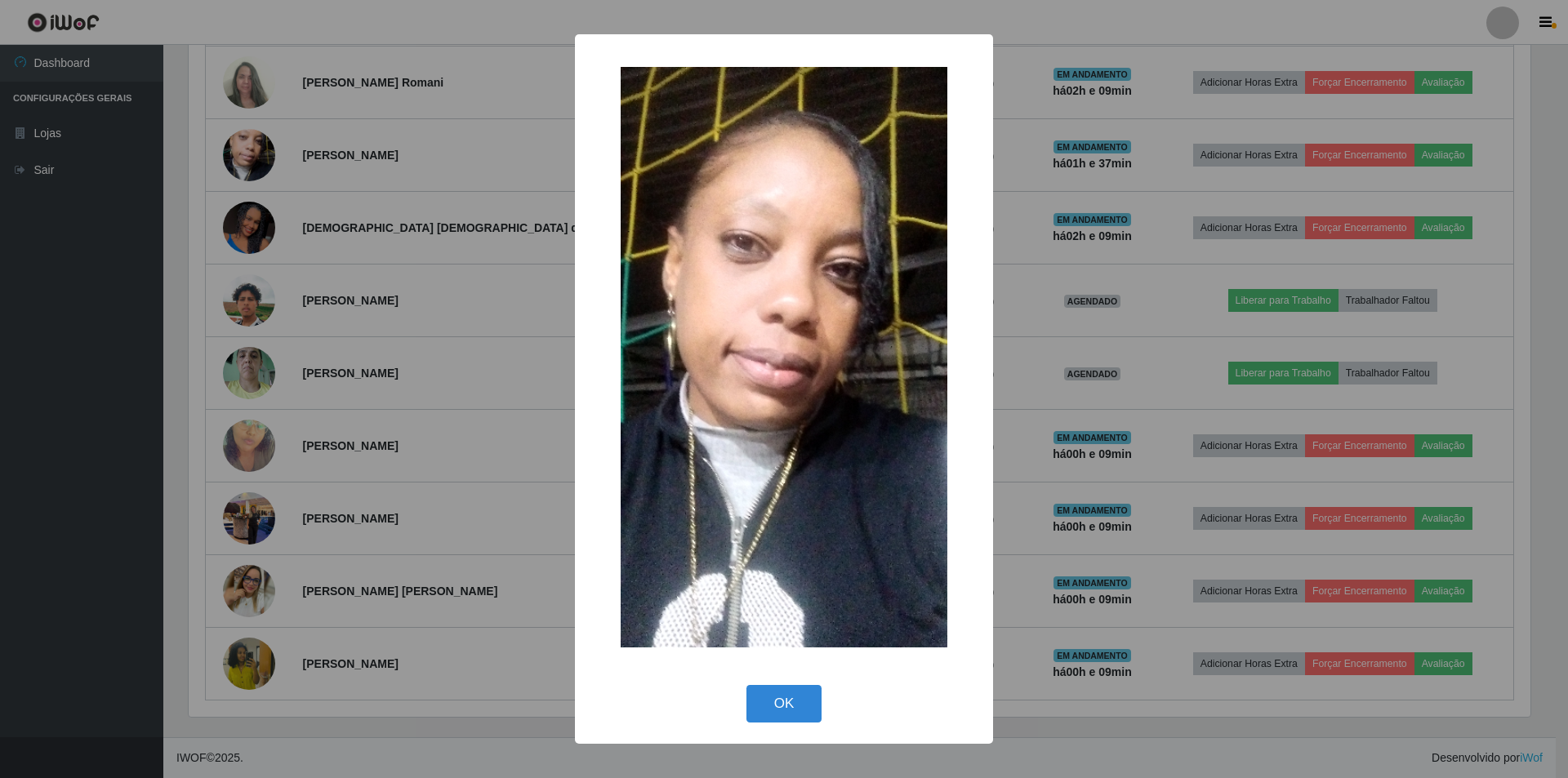
click at [1180, 184] on div "× OK Cancel" at bounding box center [784, 389] width 1568 height 778
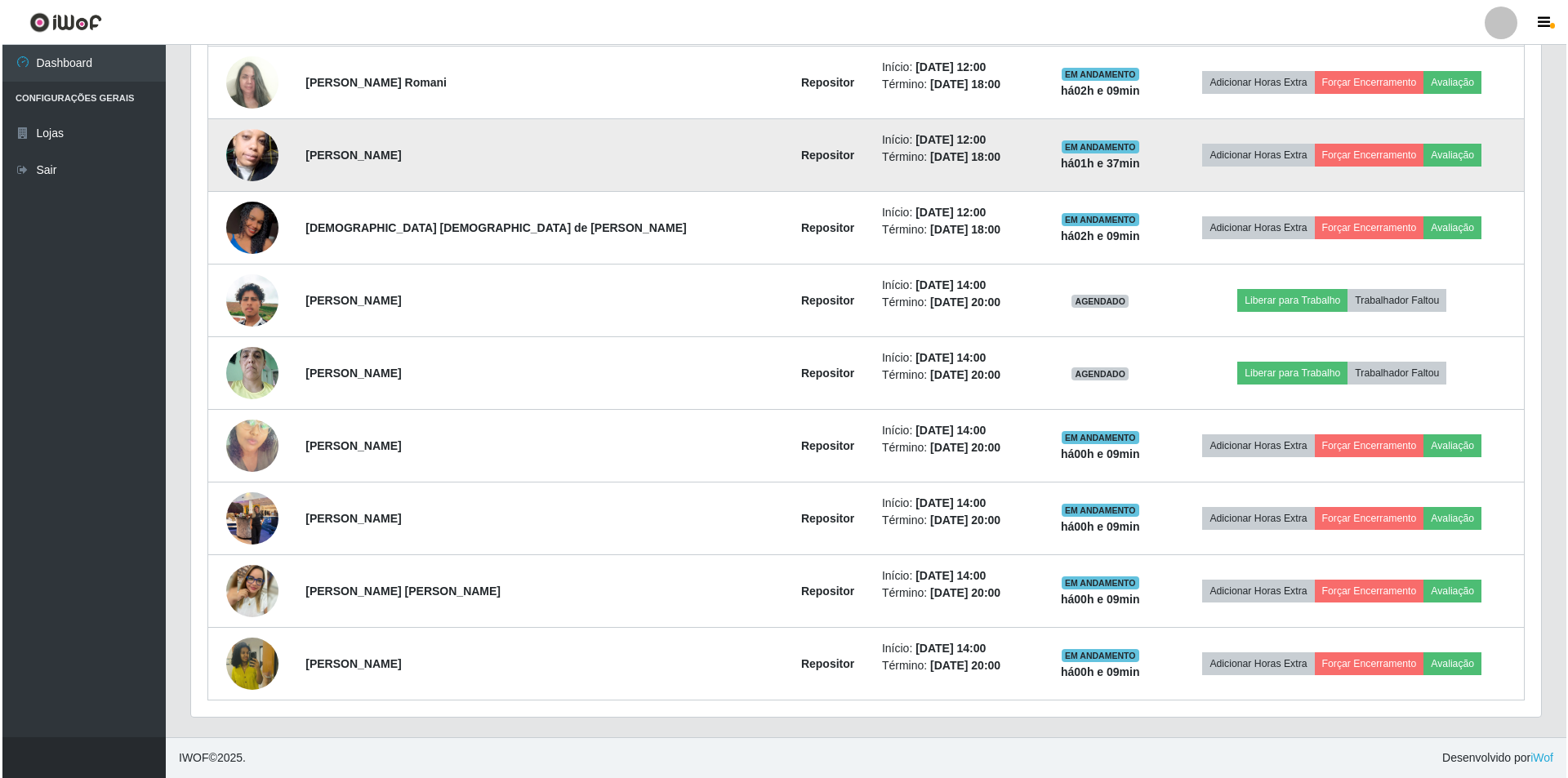
scroll to position [339, 1350]
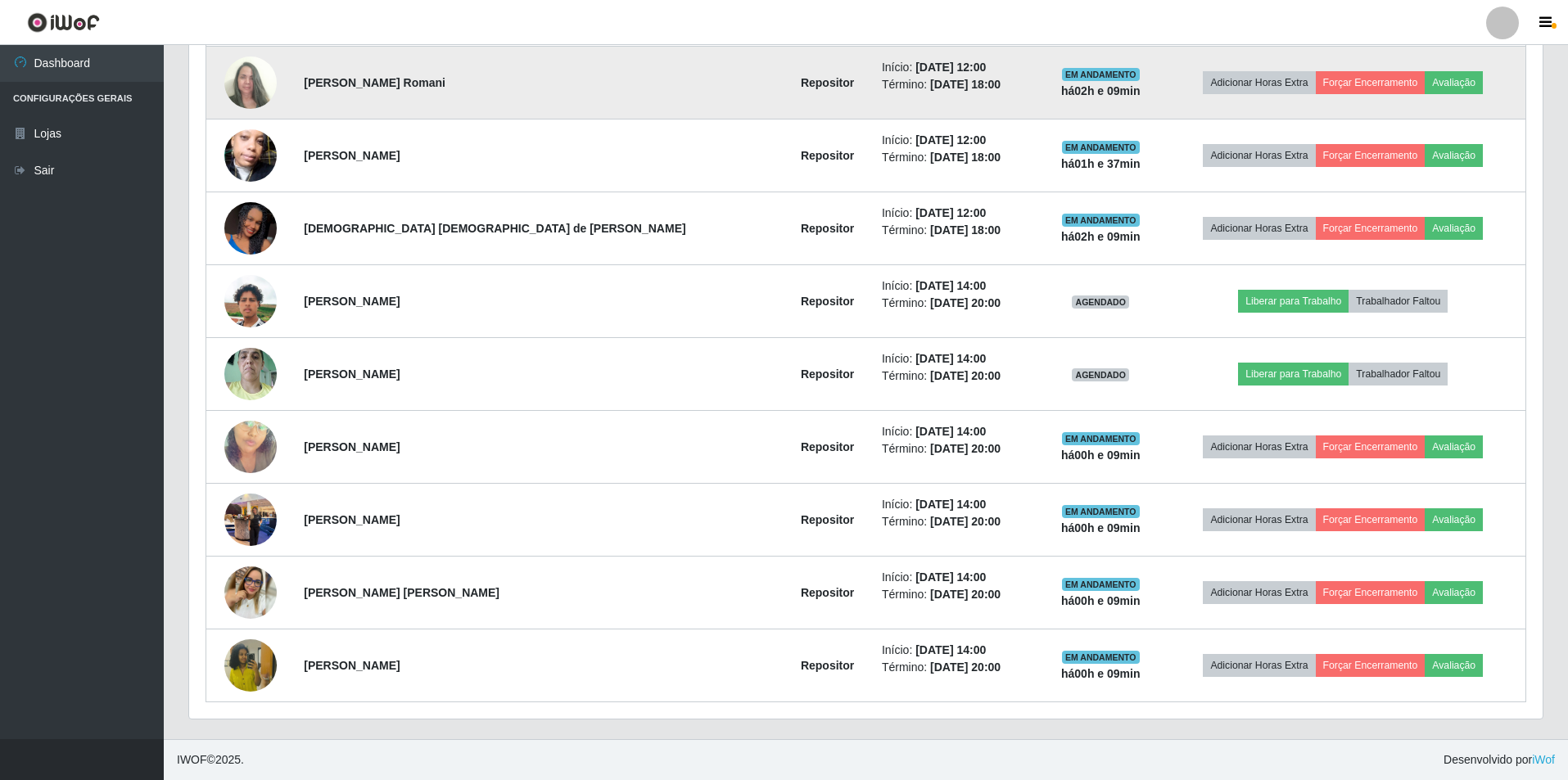
click at [263, 82] on img at bounding box center [251, 82] width 52 height 71
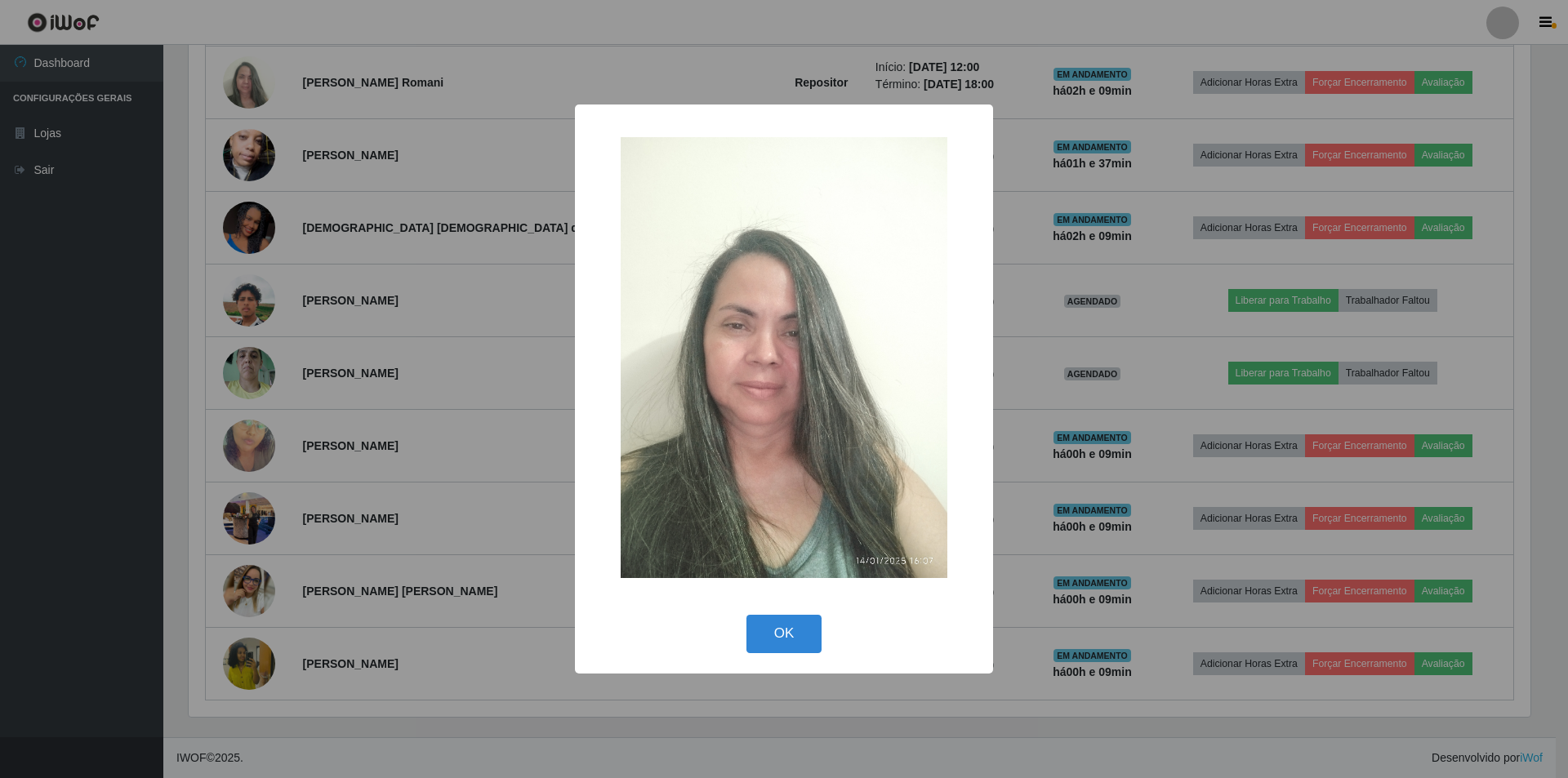
drag, startPoint x: 1237, startPoint y: 260, endPoint x: 1177, endPoint y: 278, distance: 62.6
click at [1236, 260] on div "× OK Cancel" at bounding box center [784, 389] width 1568 height 778
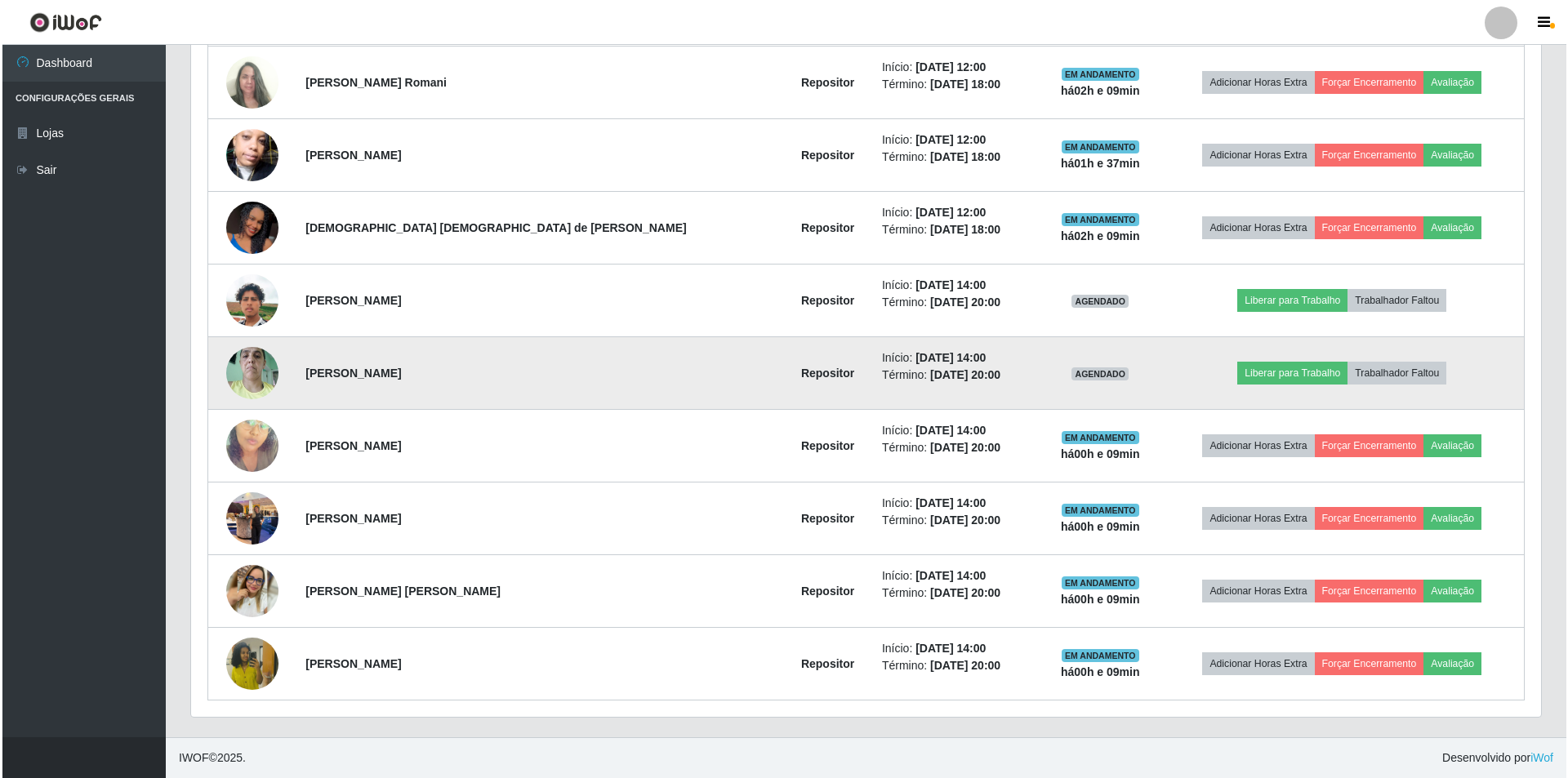
scroll to position [339, 1350]
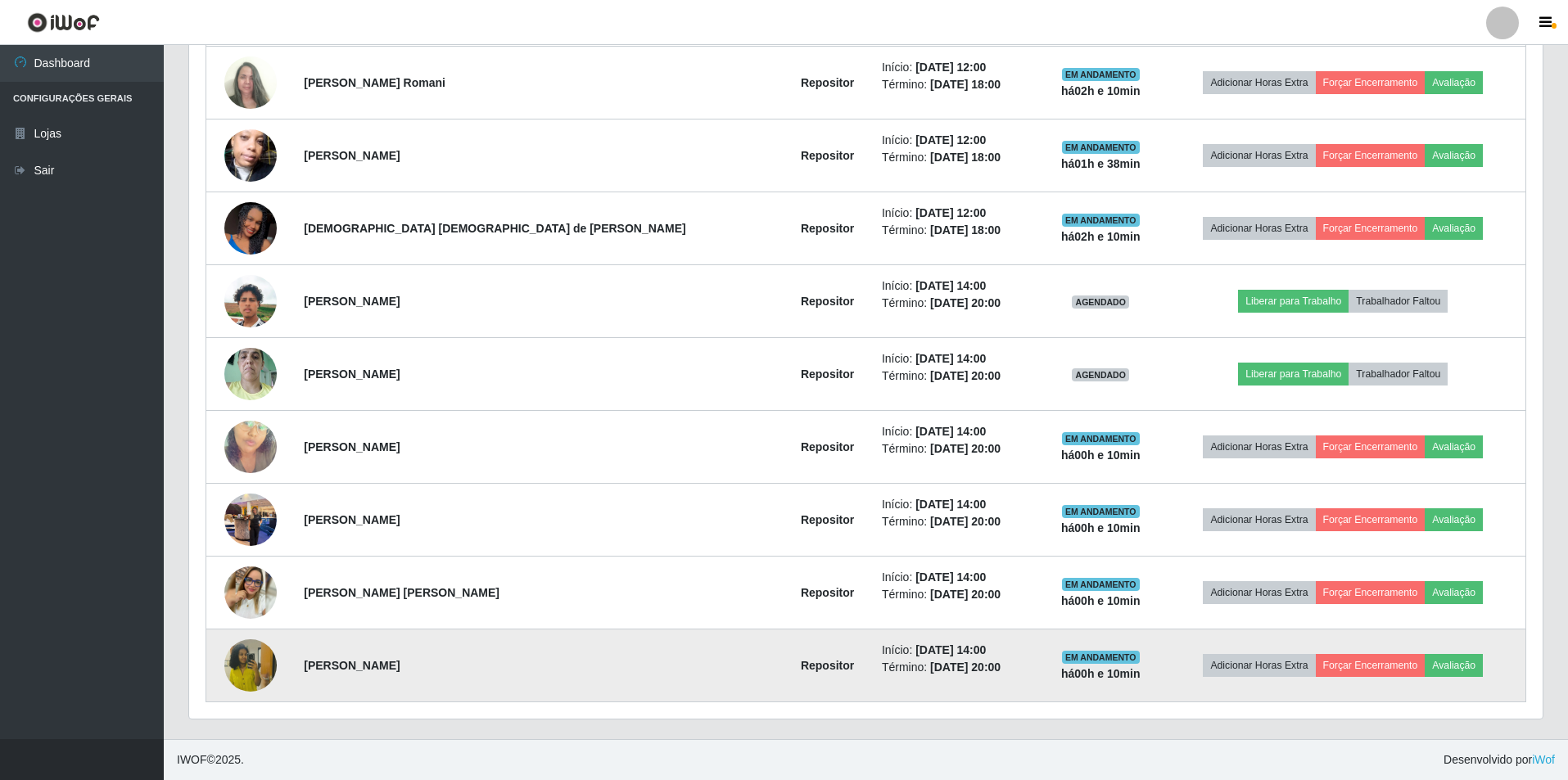
click at [247, 665] on img at bounding box center [251, 665] width 52 height 94
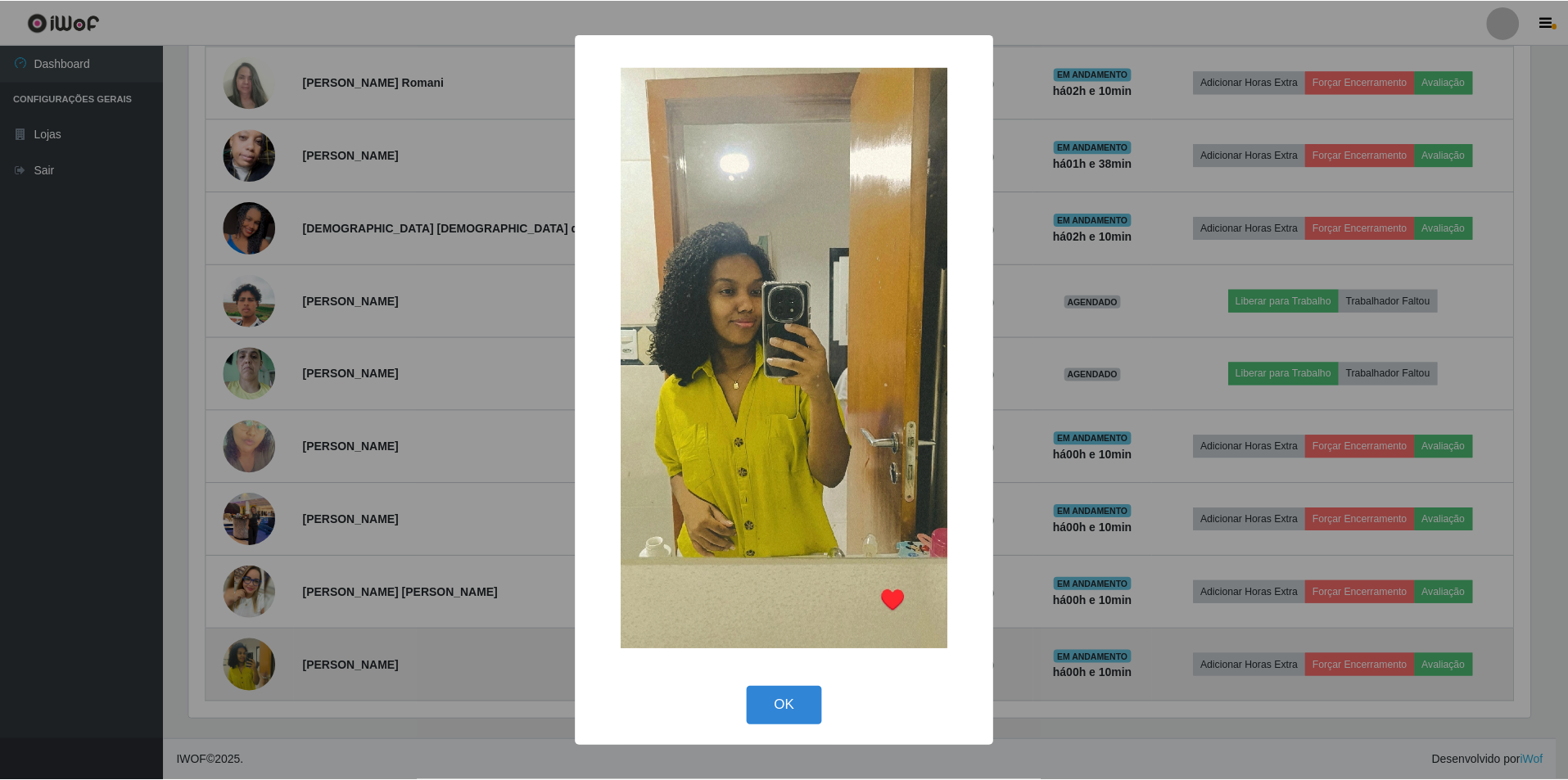
scroll to position [340, 1345]
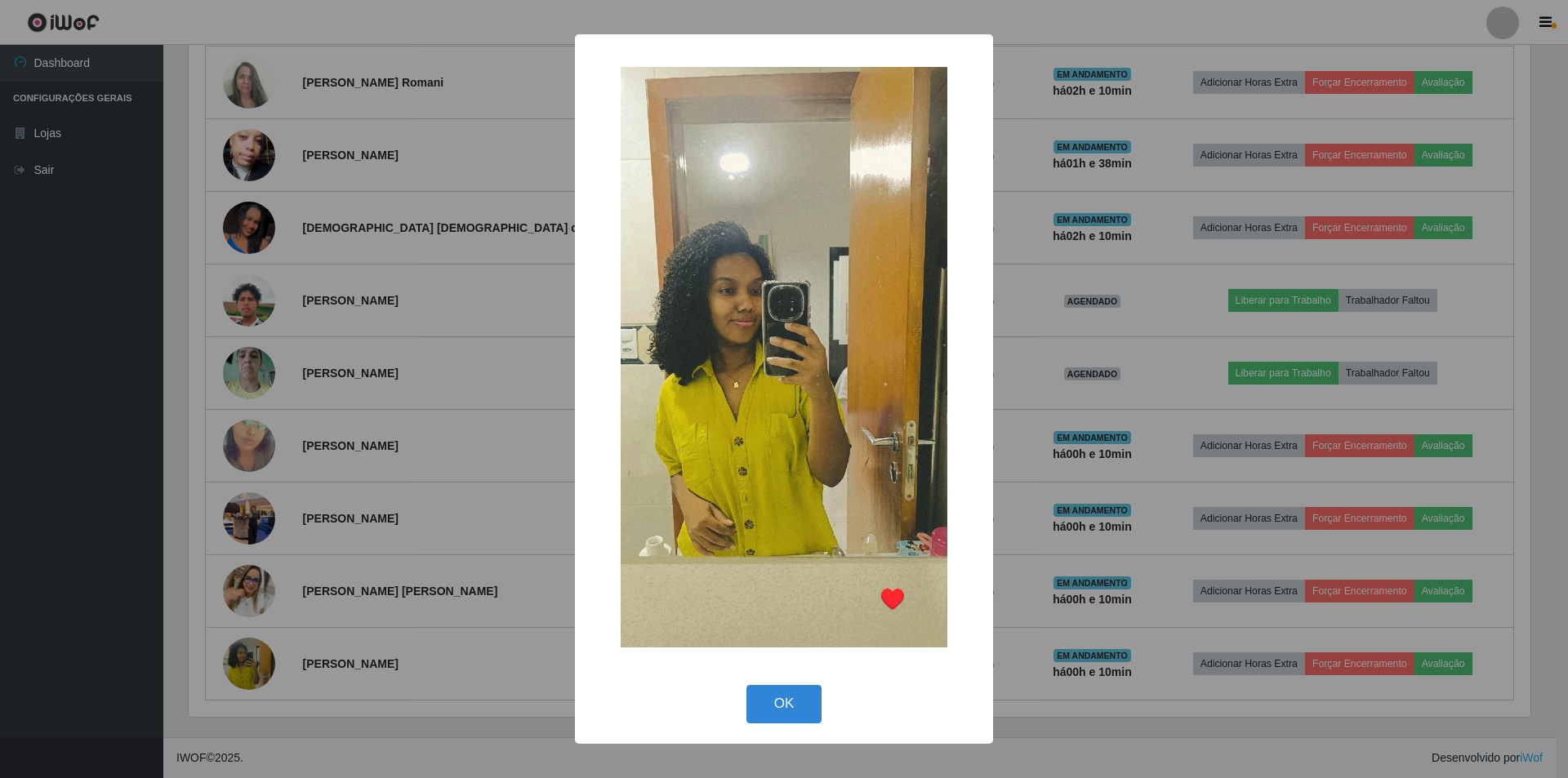
click at [1053, 436] on div "× OK Cancel" at bounding box center [784, 389] width 1568 height 778
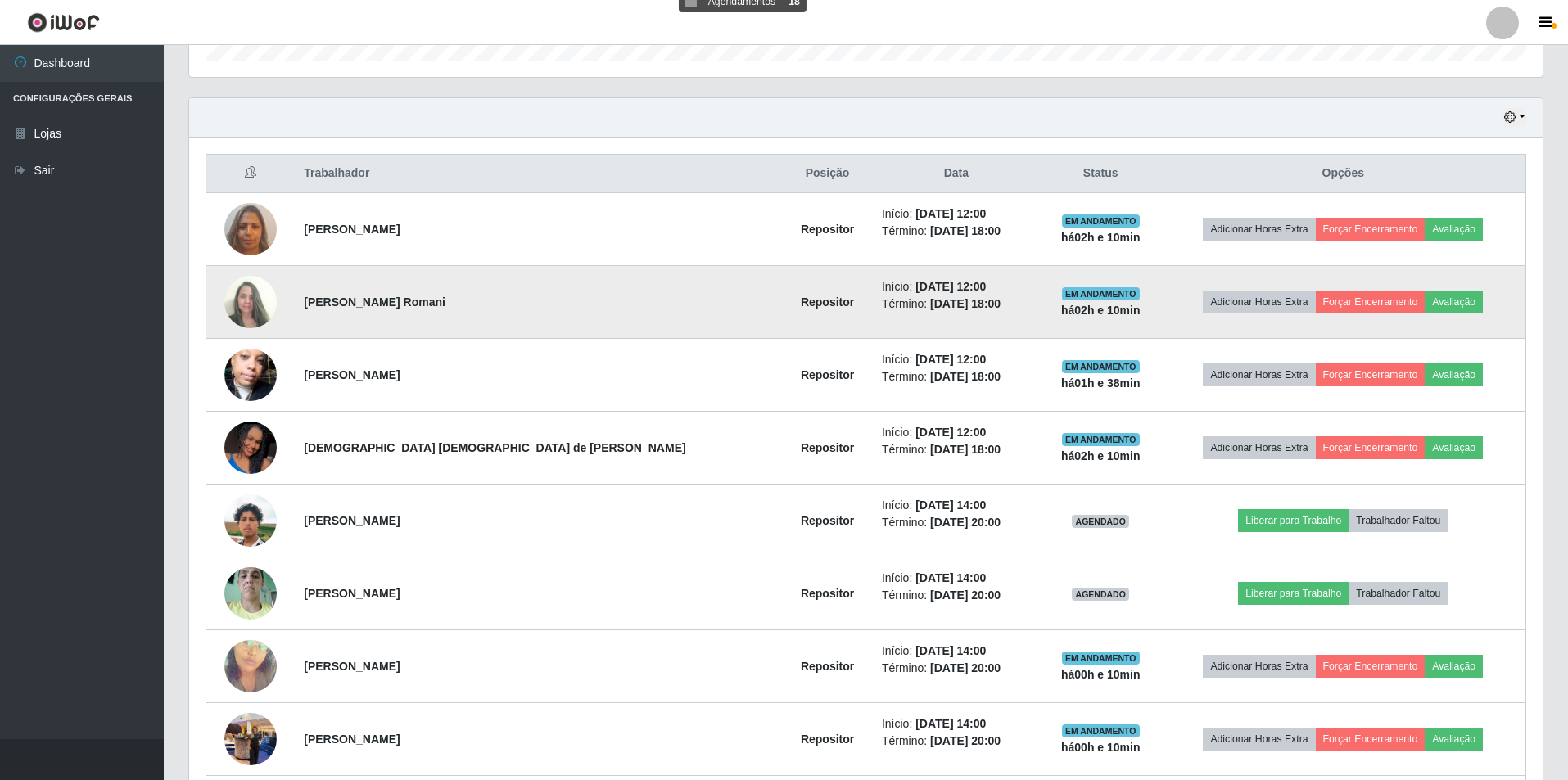
scroll to position [498, 0]
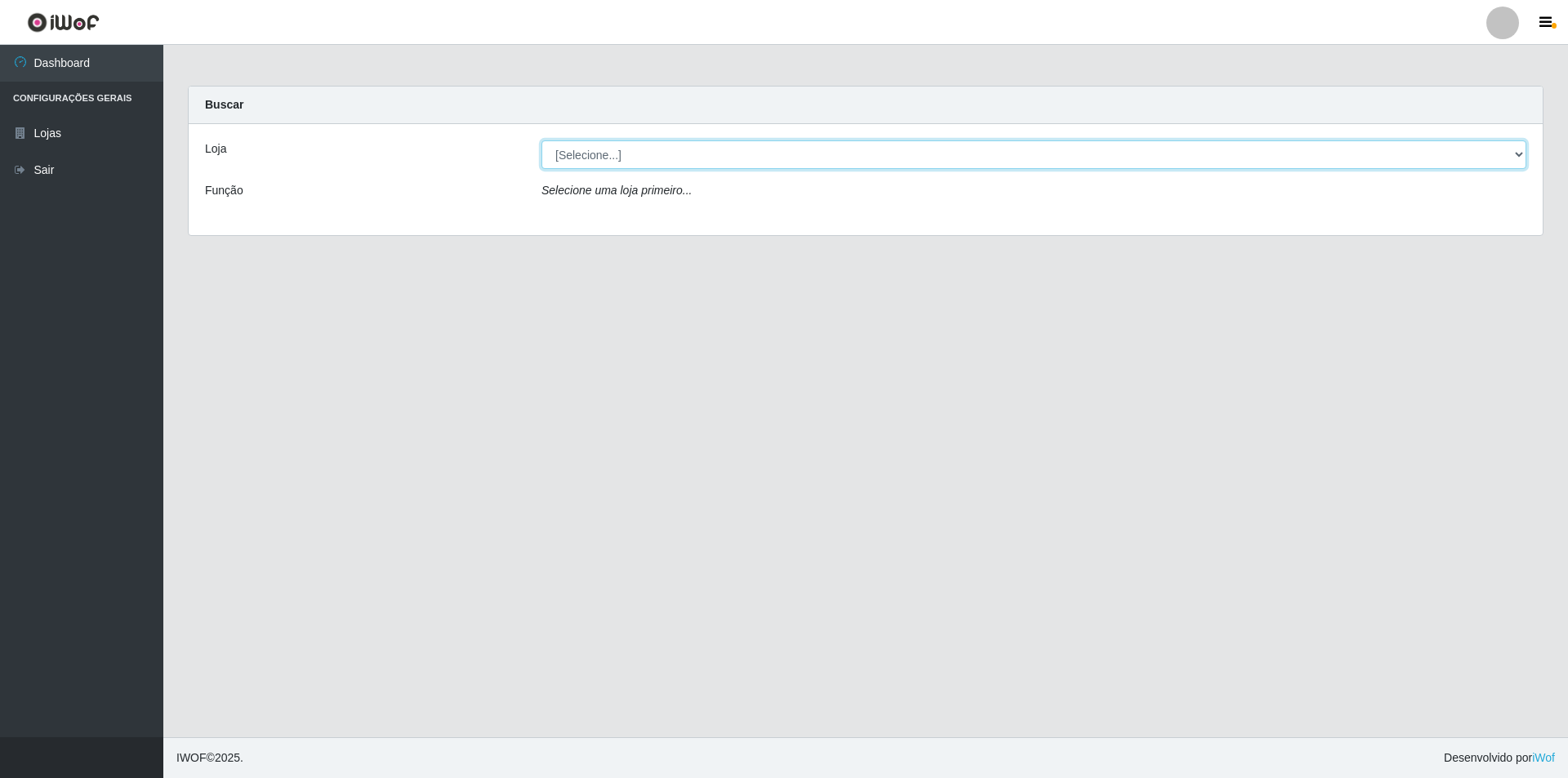
click at [670, 151] on select "[Selecione...] Atacado Vem - [STREET_ADDRESS]" at bounding box center [1033, 154] width 985 height 29
select select "449"
click at [542, 140] on select "[Selecione...] Atacado Vem - [STREET_ADDRESS]" at bounding box center [1033, 154] width 985 height 29
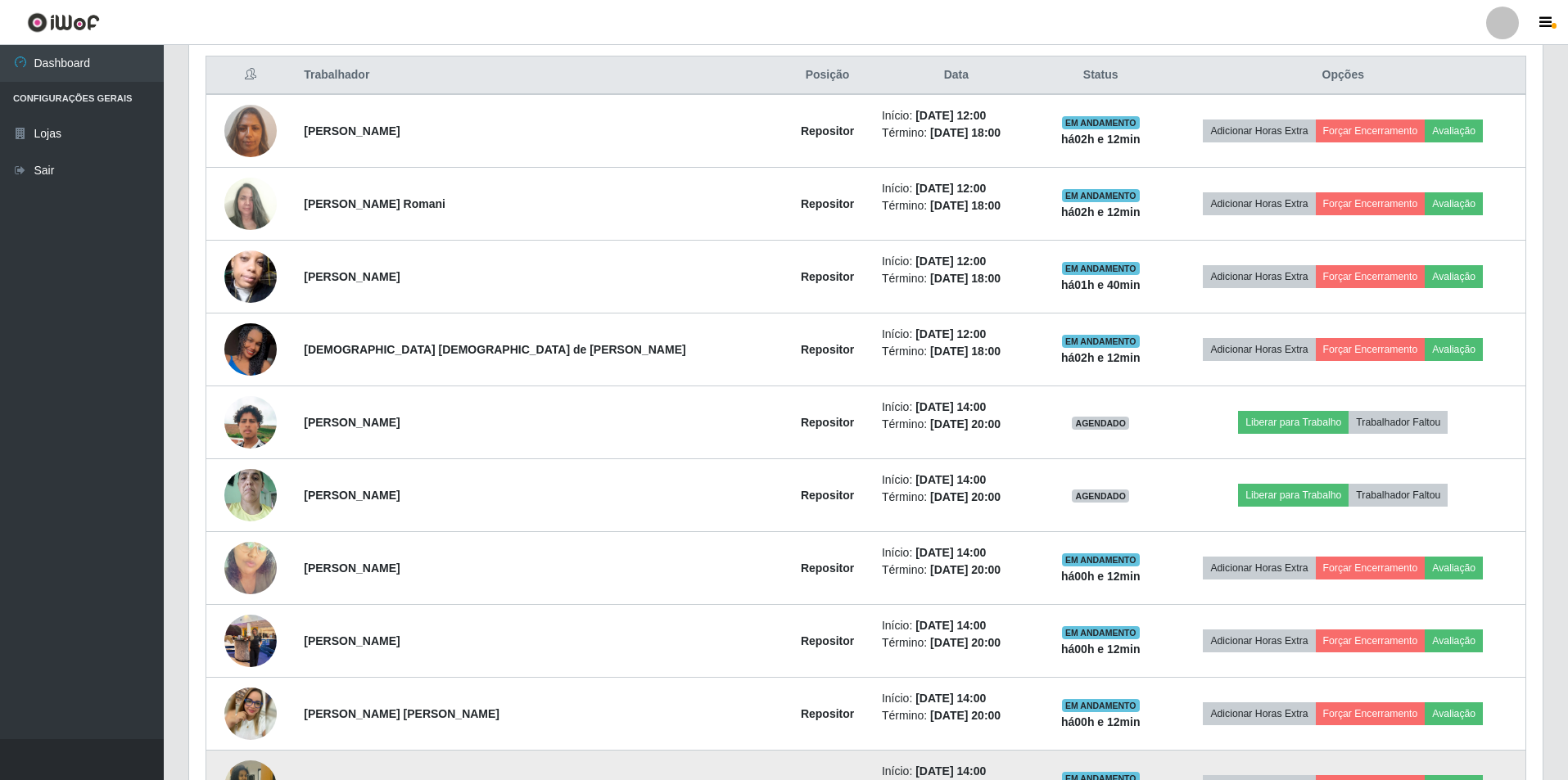
scroll to position [581, 0]
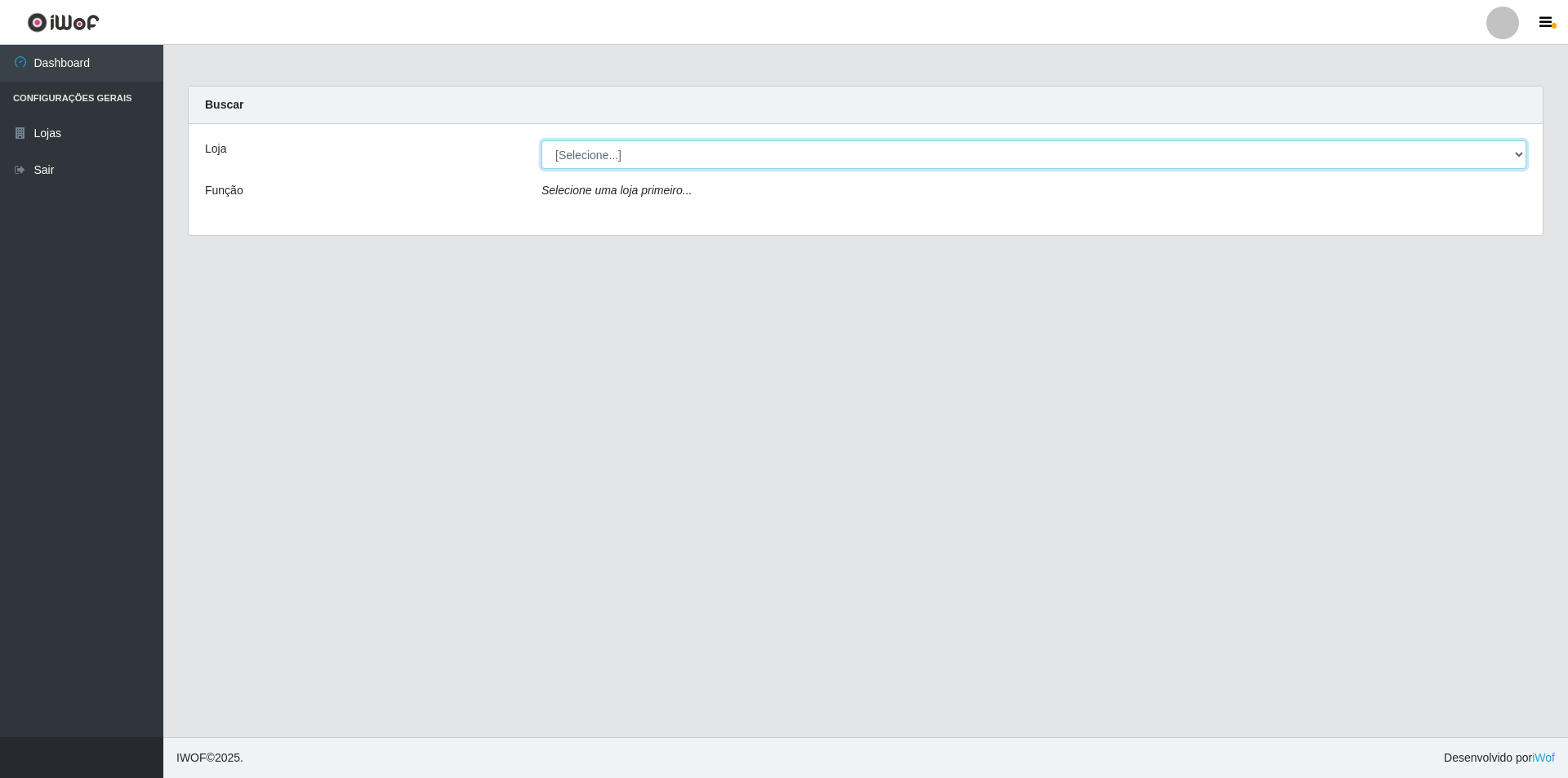
click at [685, 160] on select "[Selecione...] Atacado Vem - [STREET_ADDRESS]" at bounding box center [1033, 154] width 985 height 29
select select "449"
click at [542, 140] on select "[Selecione...] Atacado Vem - [STREET_ADDRESS]" at bounding box center [1033, 154] width 985 height 29
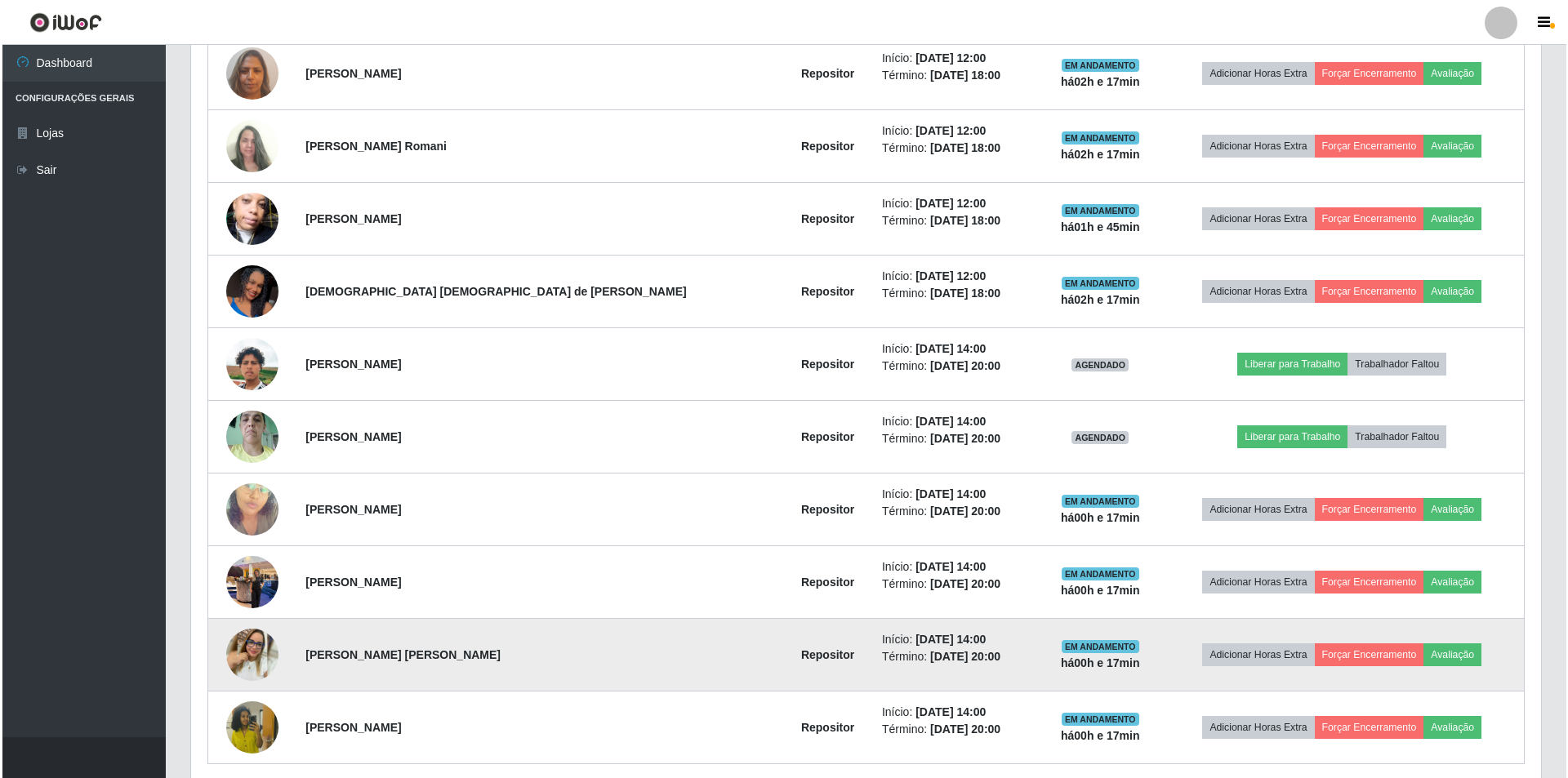
scroll to position [579, 0]
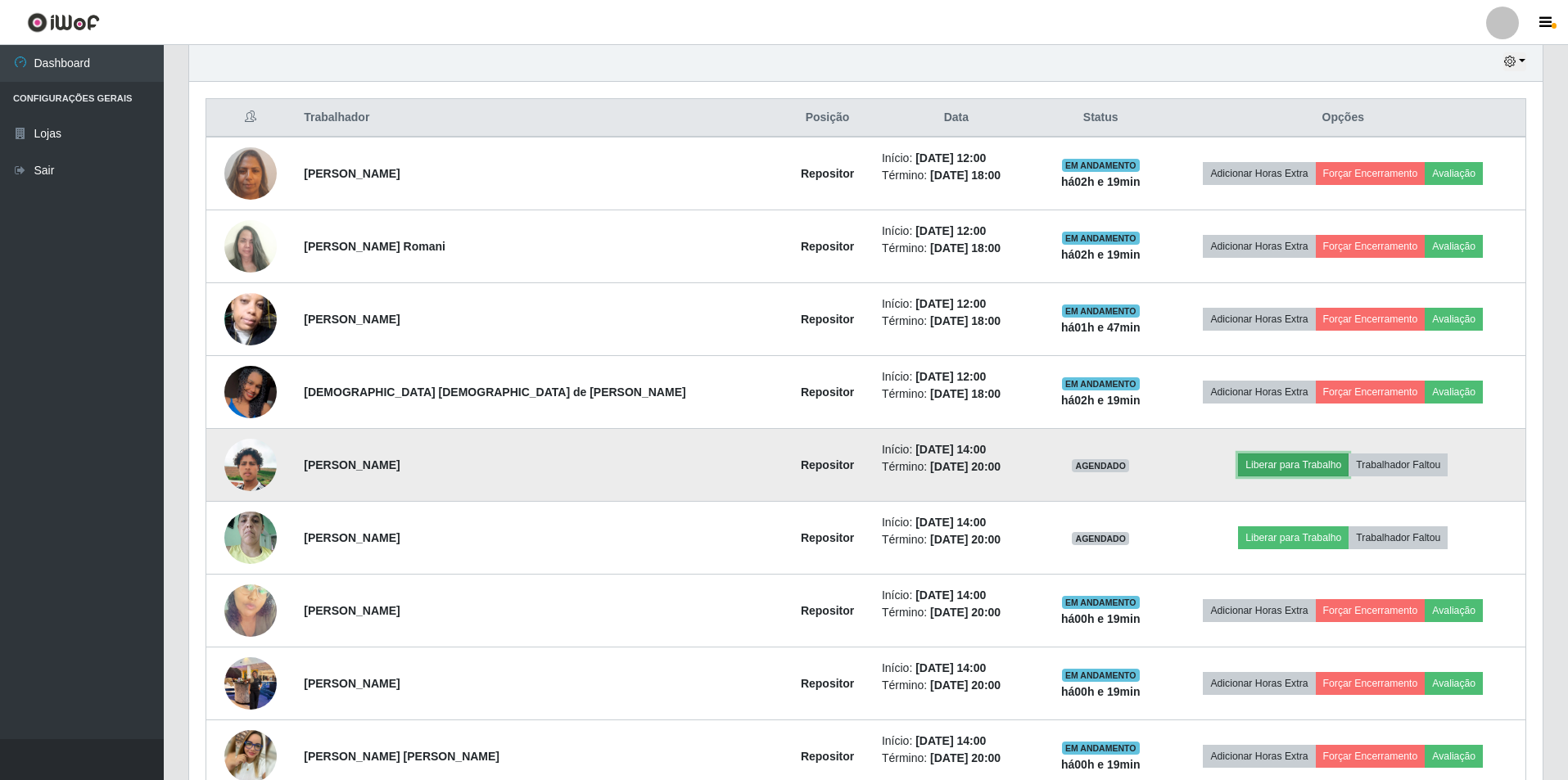
click at [1294, 463] on button "Liberar para Trabalho" at bounding box center [1293, 465] width 110 height 23
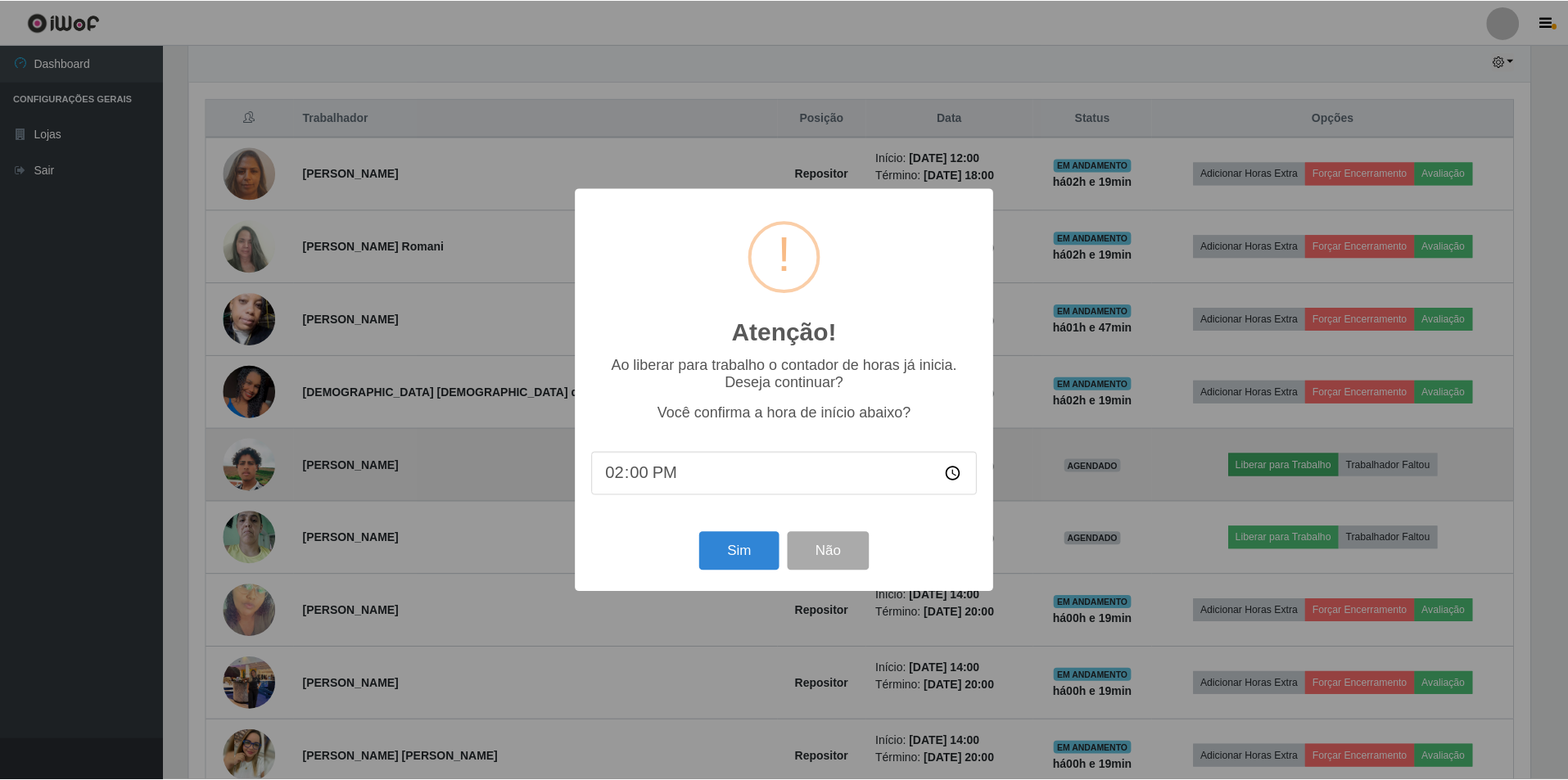
scroll to position [340, 1345]
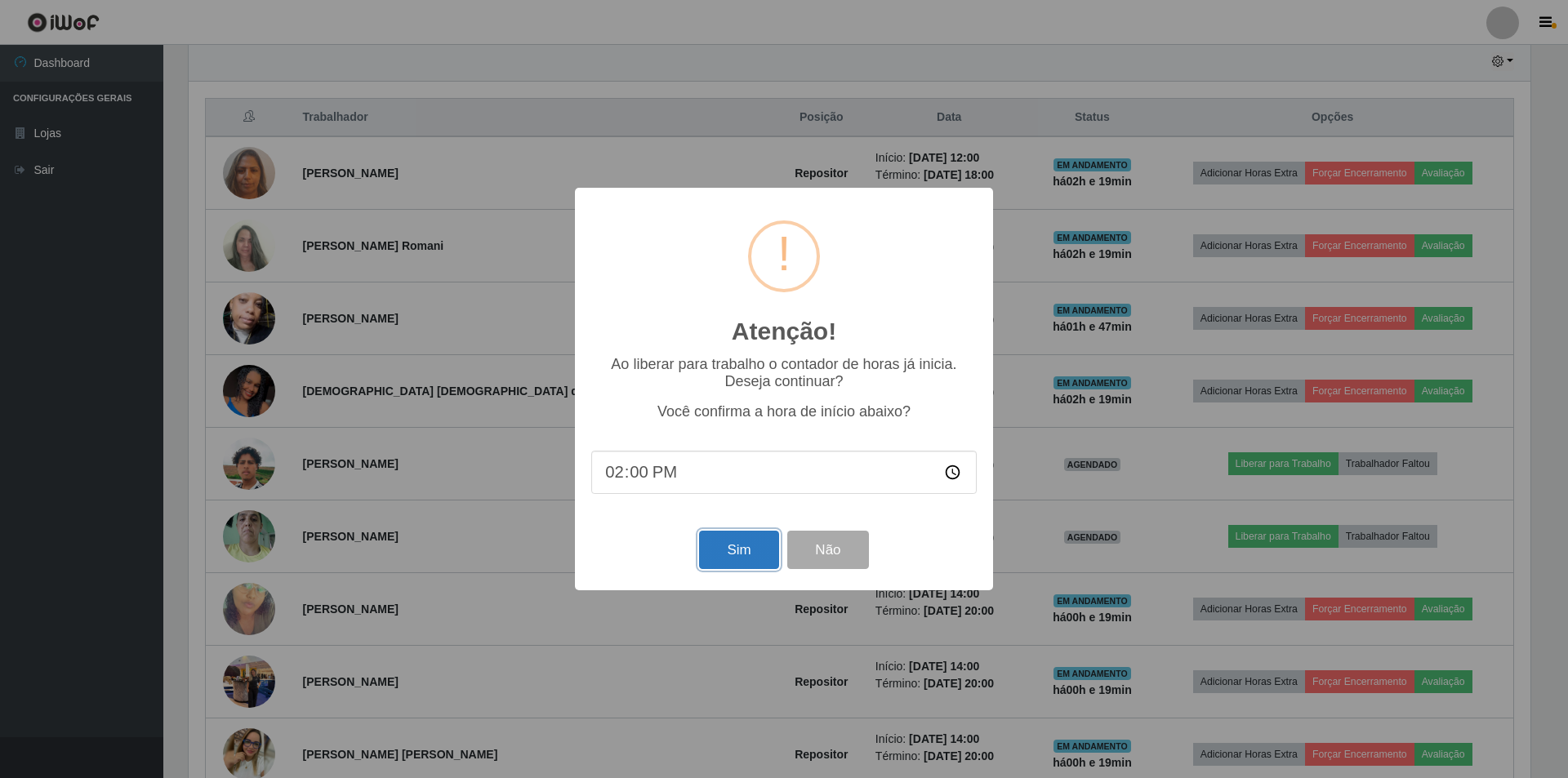
click at [724, 566] on button "Sim" at bounding box center [739, 550] width 79 height 38
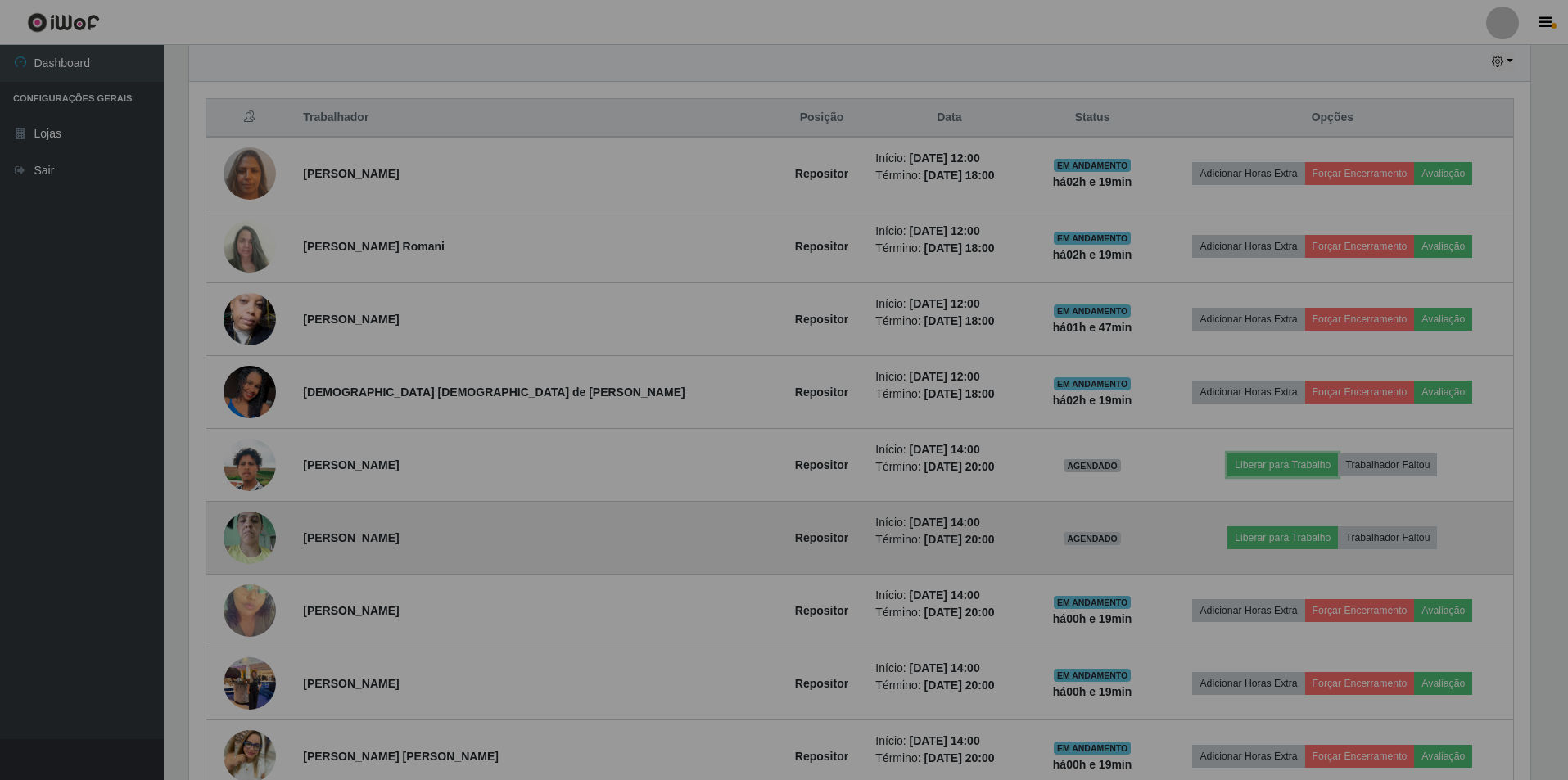
scroll to position [340, 1354]
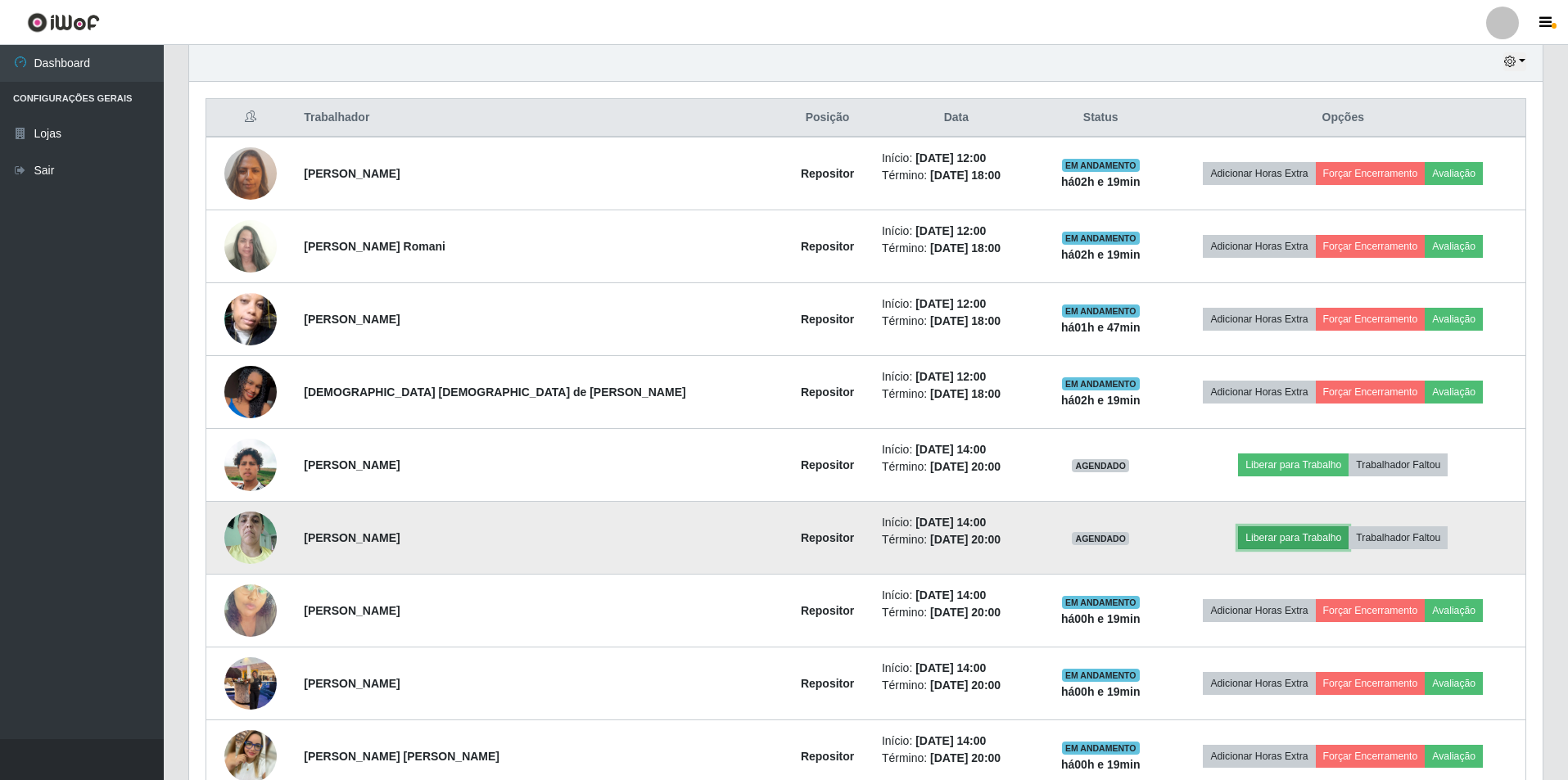
click at [1253, 534] on button "Liberar para Trabalho" at bounding box center [1293, 538] width 110 height 23
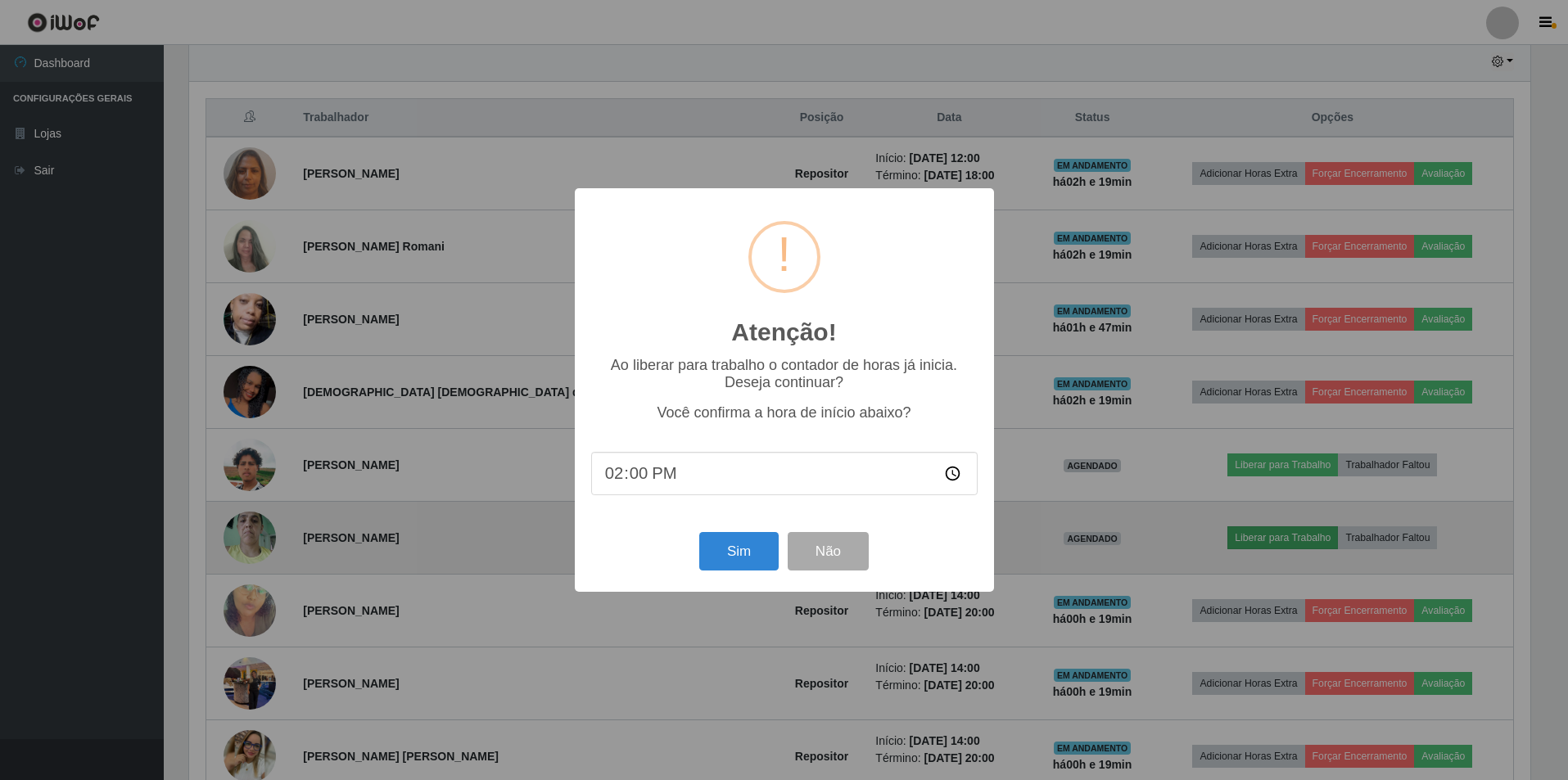
scroll to position [340, 1345]
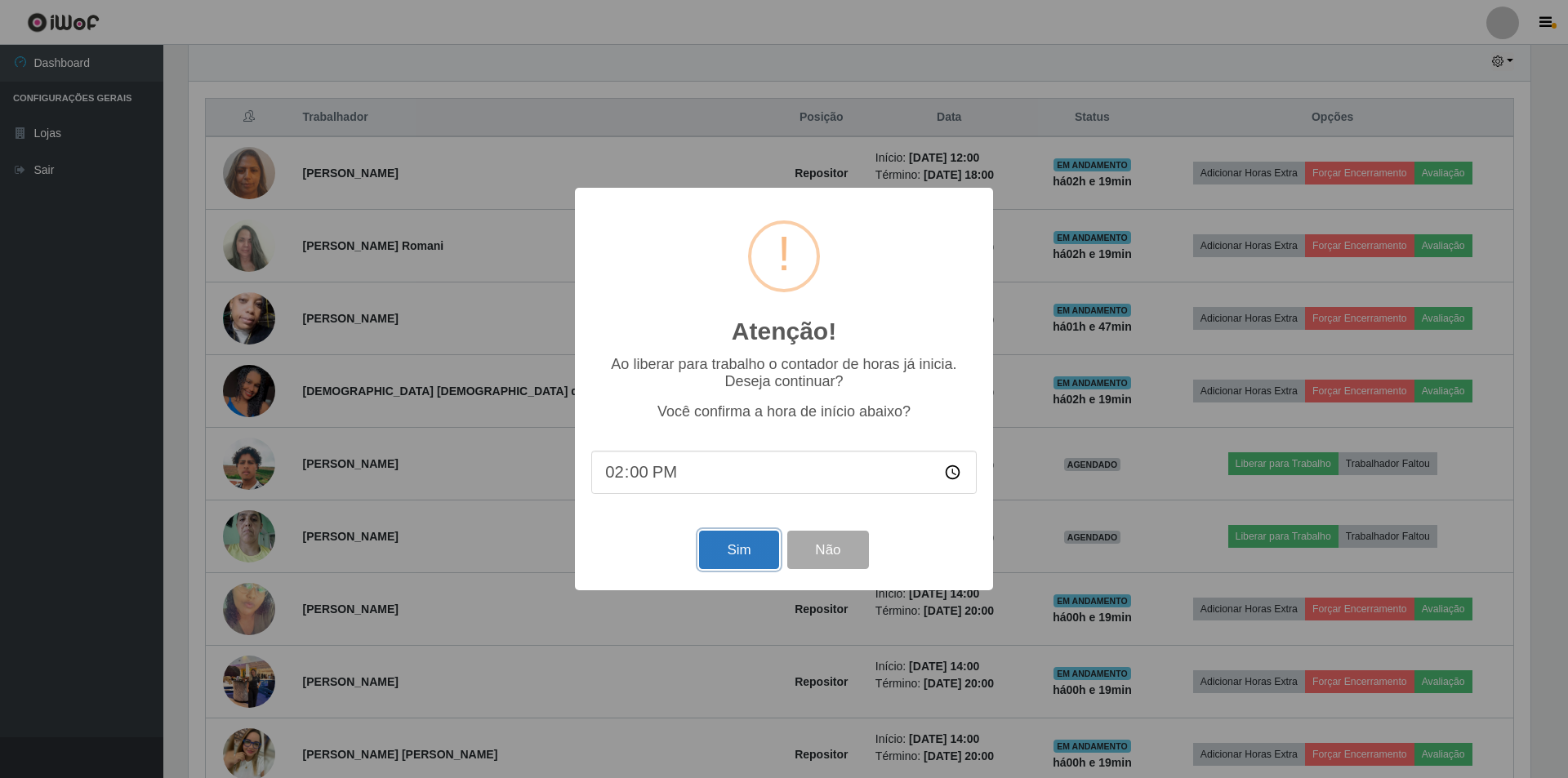
click at [744, 558] on button "Sim" at bounding box center [739, 550] width 79 height 38
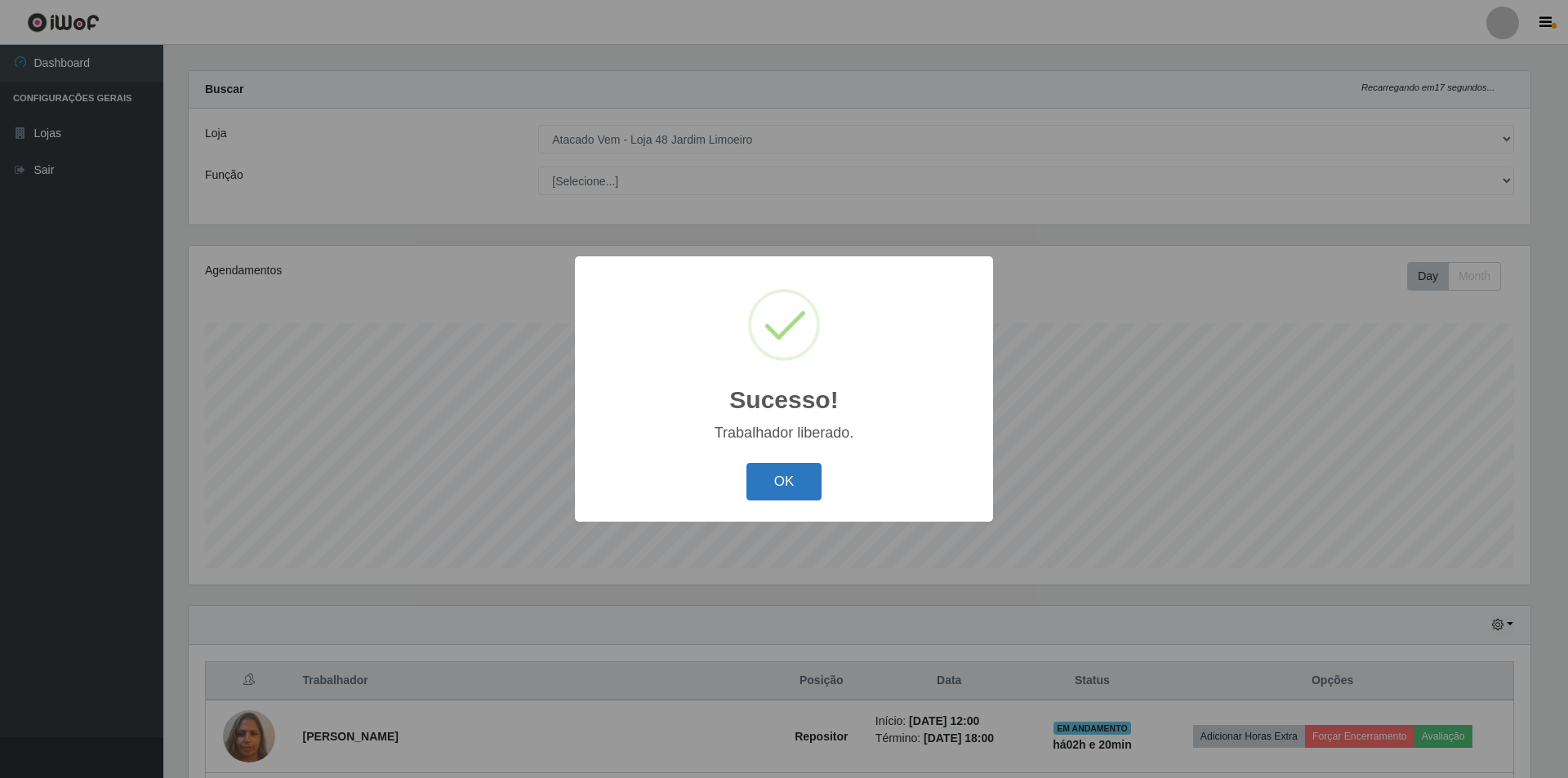
click at [815, 480] on button "OK" at bounding box center [784, 482] width 76 height 38
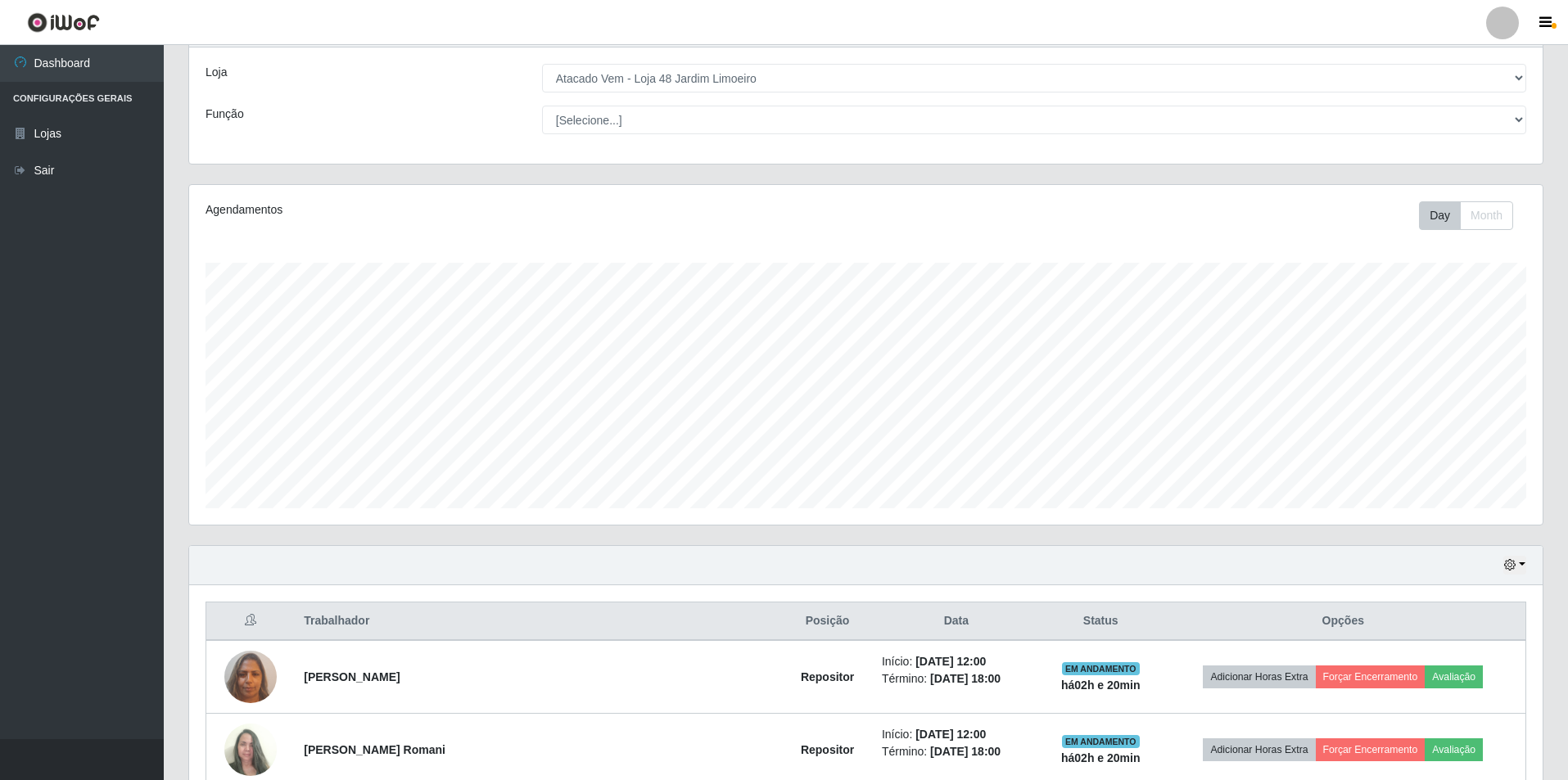
scroll to position [0, 0]
